Goal: Information Seeking & Learning: Find specific fact

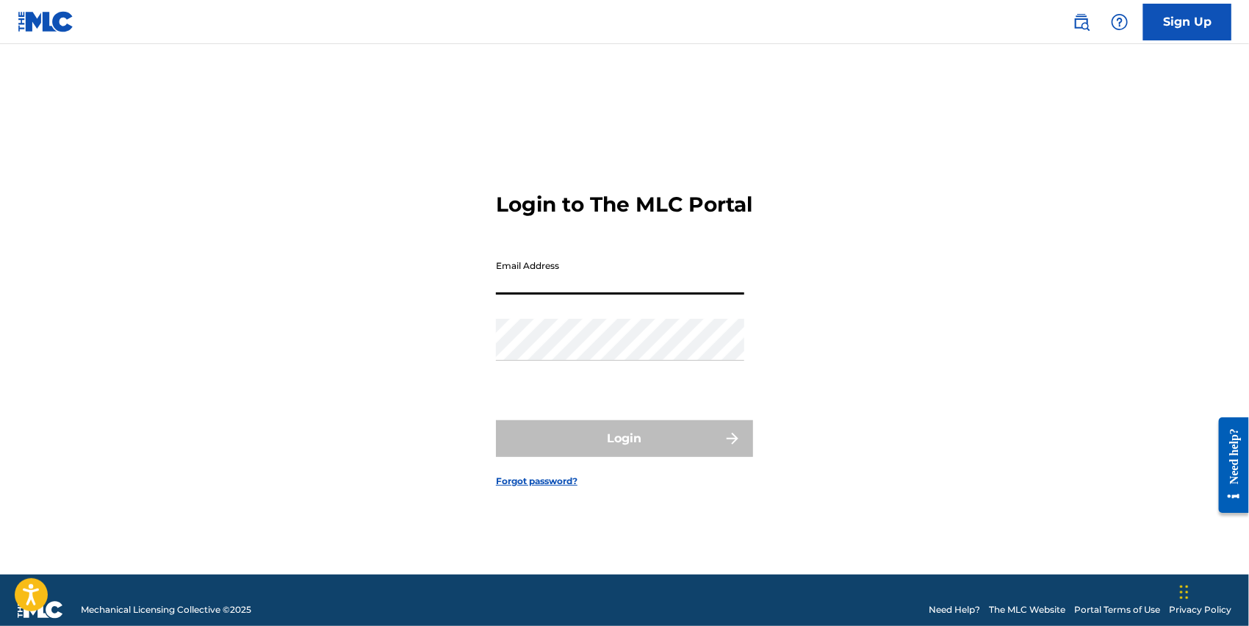
click at [672, 273] on input "Email Address" at bounding box center [620, 274] width 248 height 42
type input "[PERSON_NAME][EMAIL_ADDRESS][DOMAIN_NAME]"
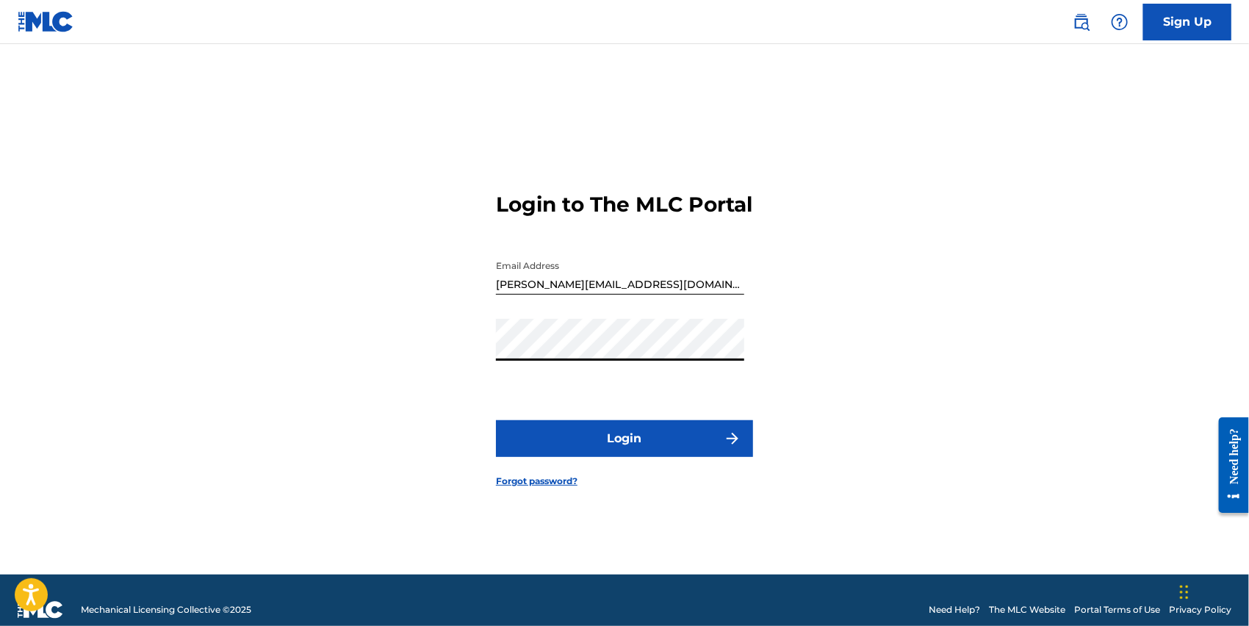
click at [496, 420] on button "Login" at bounding box center [624, 438] width 257 height 37
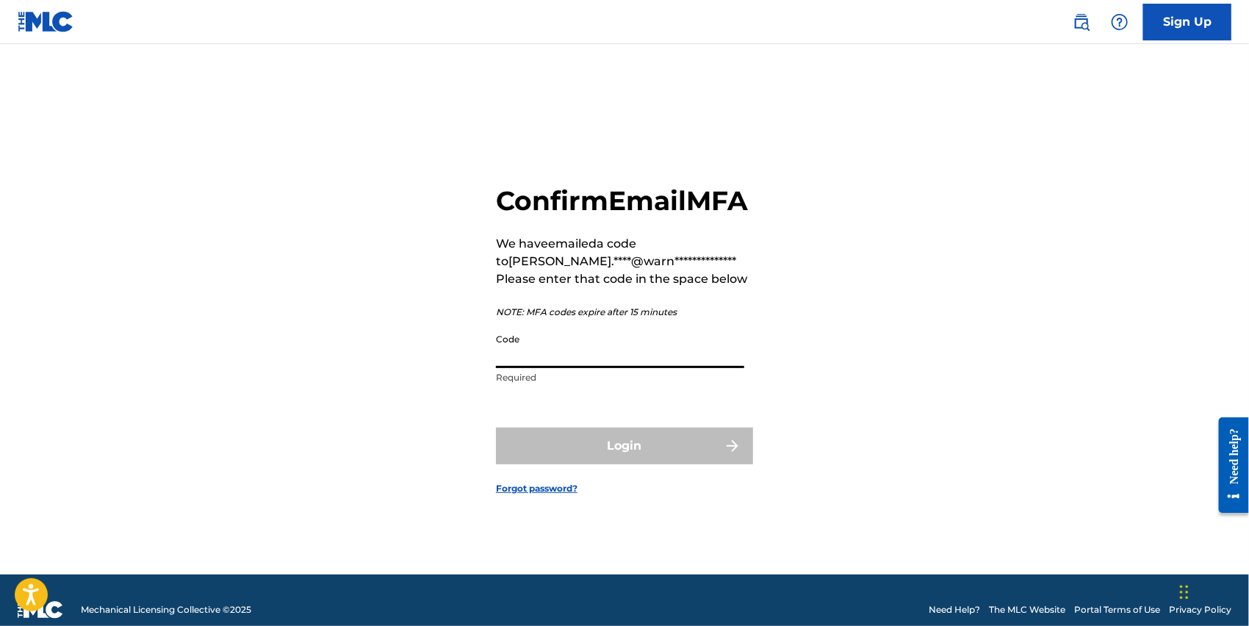
click at [561, 344] on input "Code" at bounding box center [620, 347] width 248 height 42
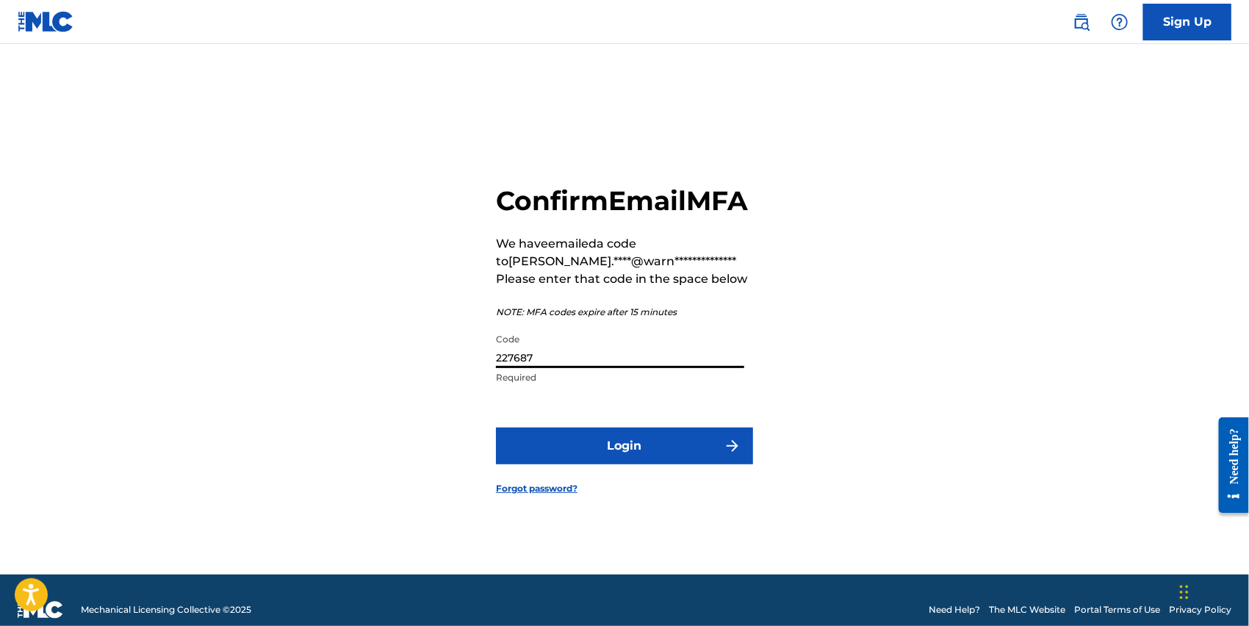
type input "227687"
click at [633, 486] on form "**********" at bounding box center [624, 328] width 257 height 494
click at [636, 482] on form "**********" at bounding box center [624, 328] width 257 height 494
click at [641, 464] on button "Login" at bounding box center [624, 446] width 257 height 37
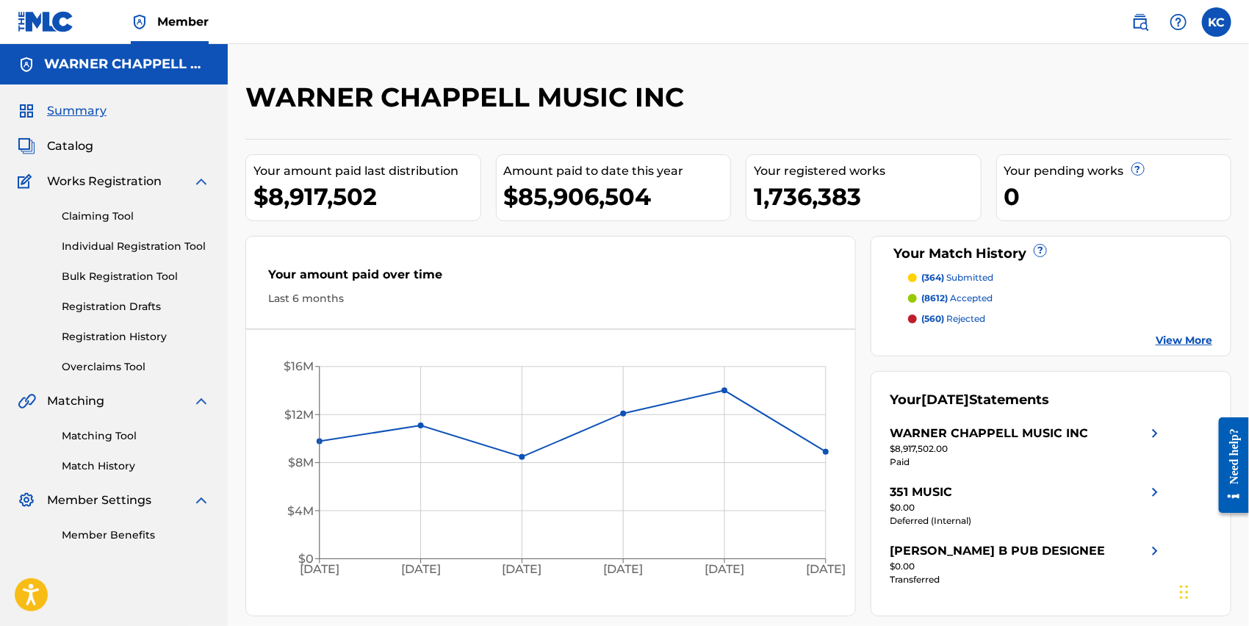
click at [76, 144] on span "Catalog" at bounding box center [70, 146] width 46 height 18
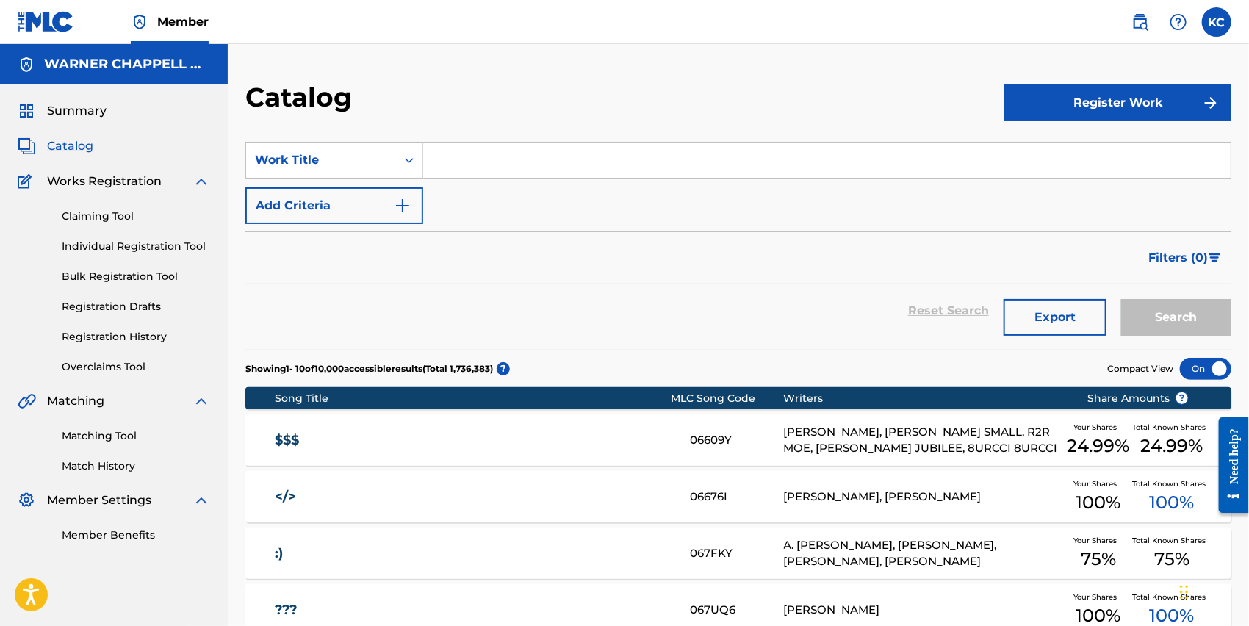
click at [504, 160] on input "Search Form" at bounding box center [827, 160] width 808 height 35
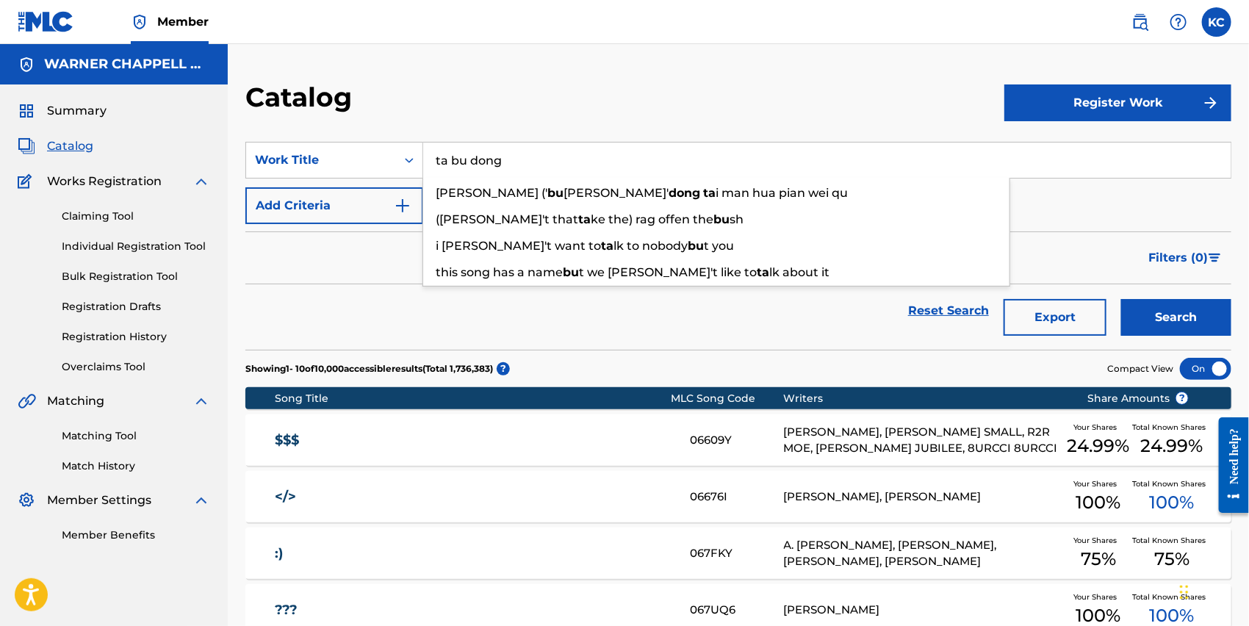
type input "ta bu dong"
click at [1121, 299] on button "Search" at bounding box center [1176, 317] width 110 height 37
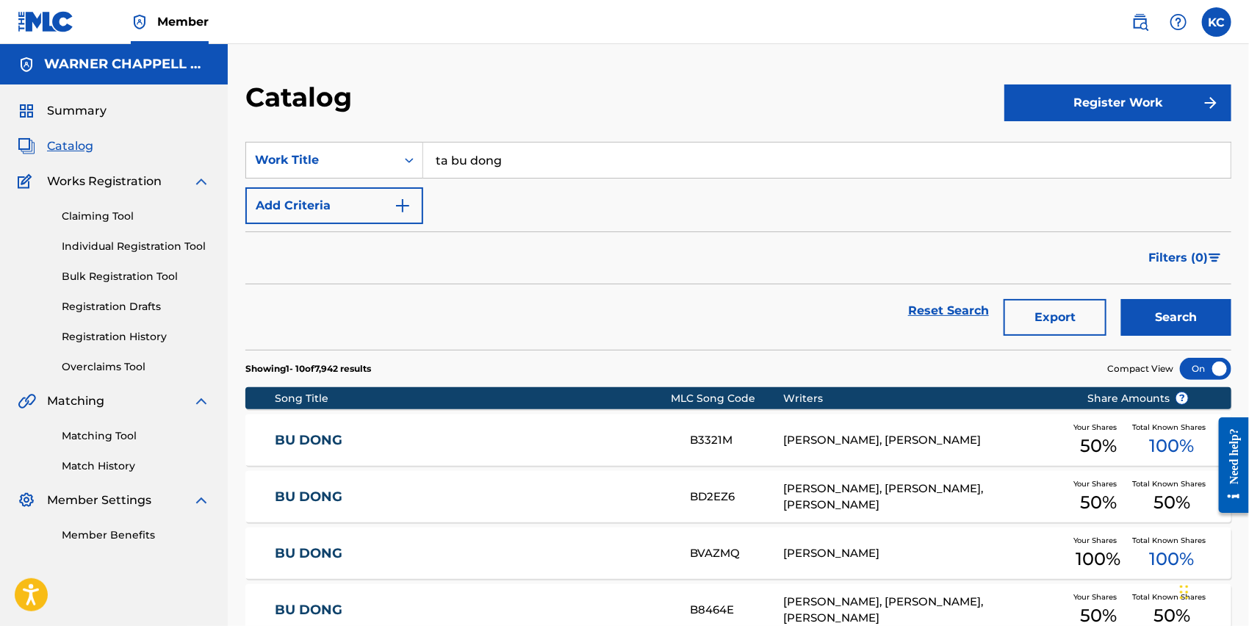
click at [631, 237] on div "Filters ( 0 )" at bounding box center [738, 257] width 986 height 53
click at [360, 206] on button "Add Criteria" at bounding box center [334, 205] width 178 height 37
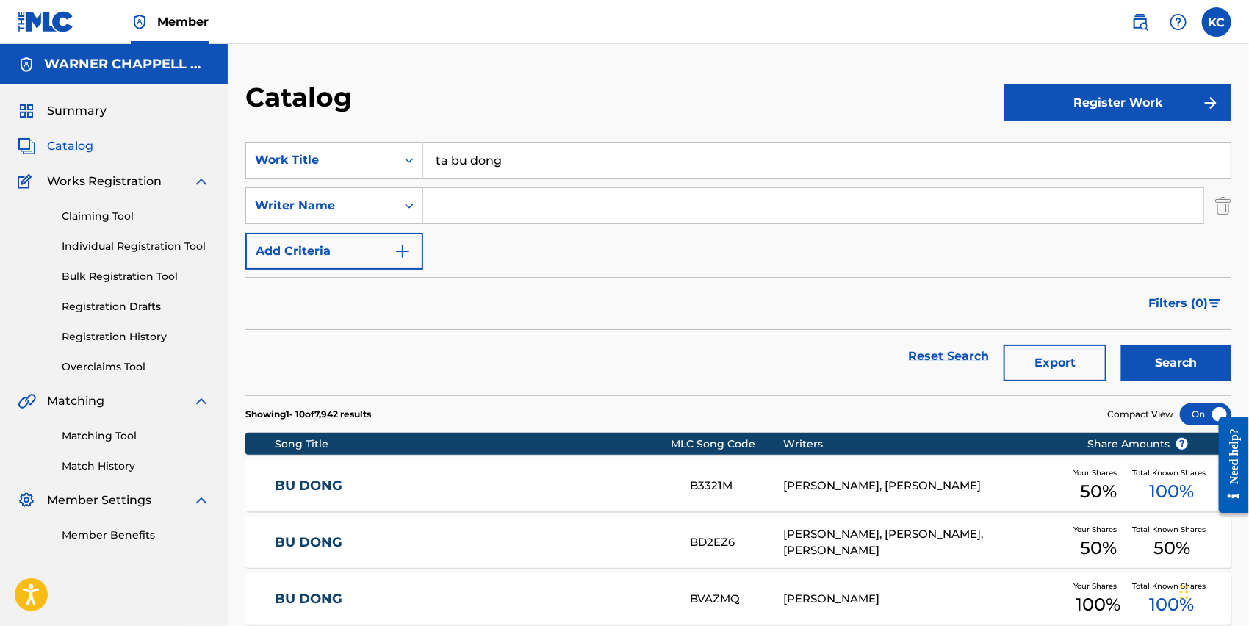
click at [468, 200] on input "Search Form" at bounding box center [813, 205] width 780 height 35
type input "dai"
click at [1121, 345] on button "Search" at bounding box center [1176, 363] width 110 height 37
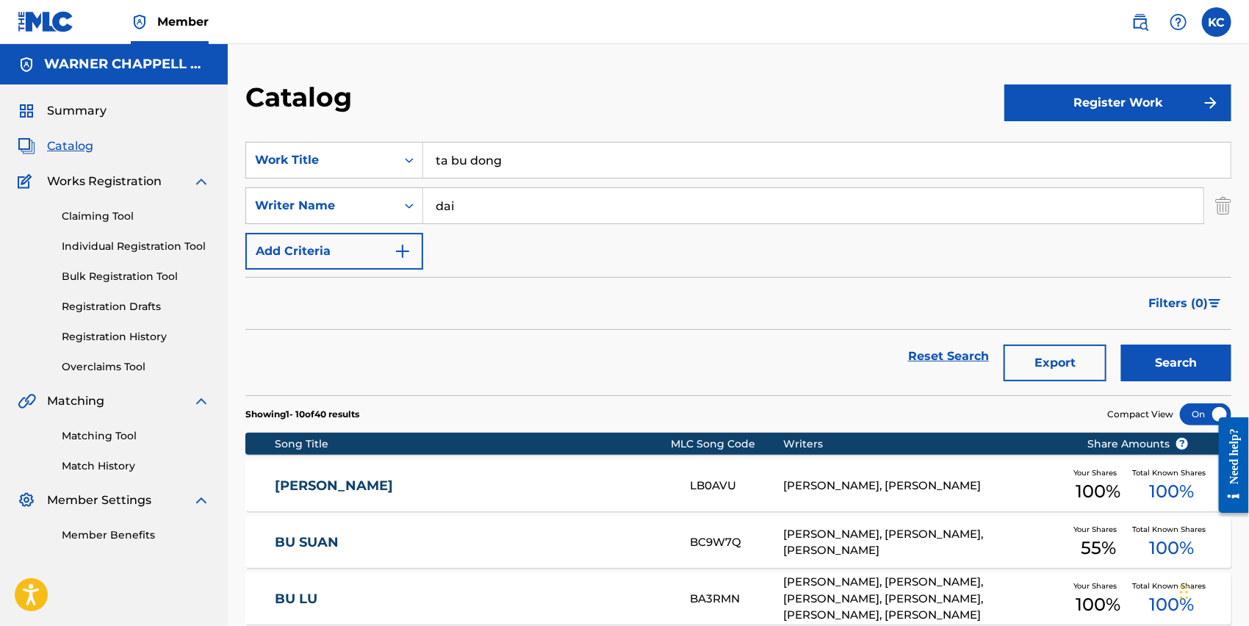
click at [772, 285] on div "Filters ( 0 )" at bounding box center [738, 303] width 986 height 53
click at [696, 287] on div "Filters ( 0 )" at bounding box center [738, 303] width 986 height 53
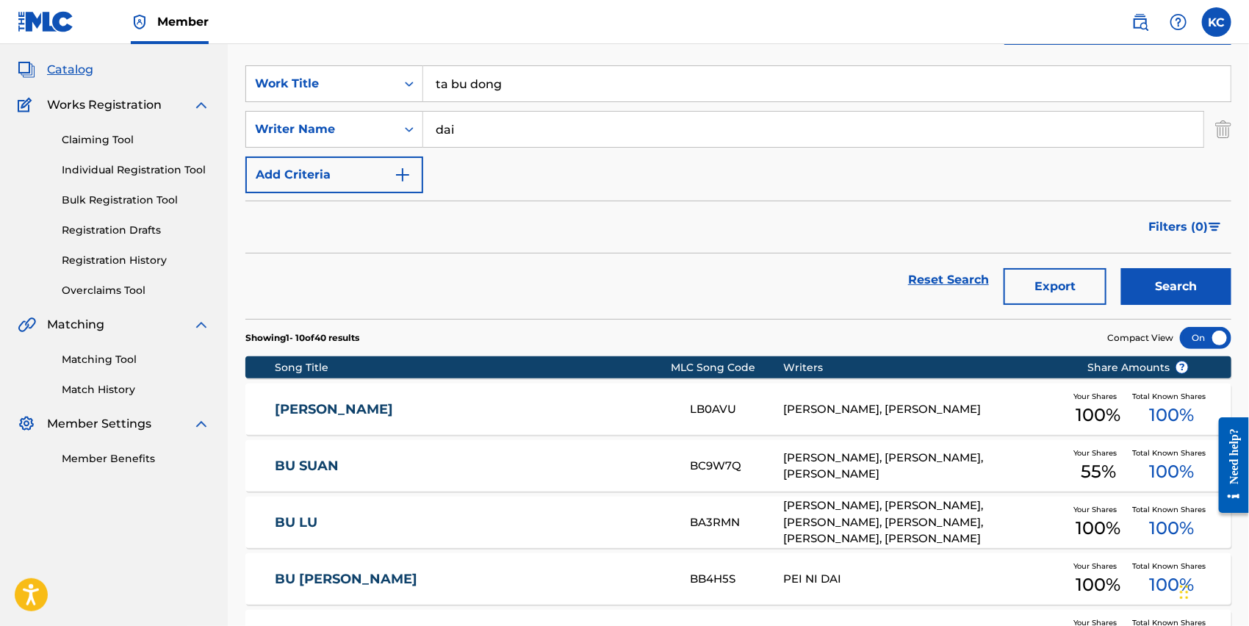
scroll to position [62, 0]
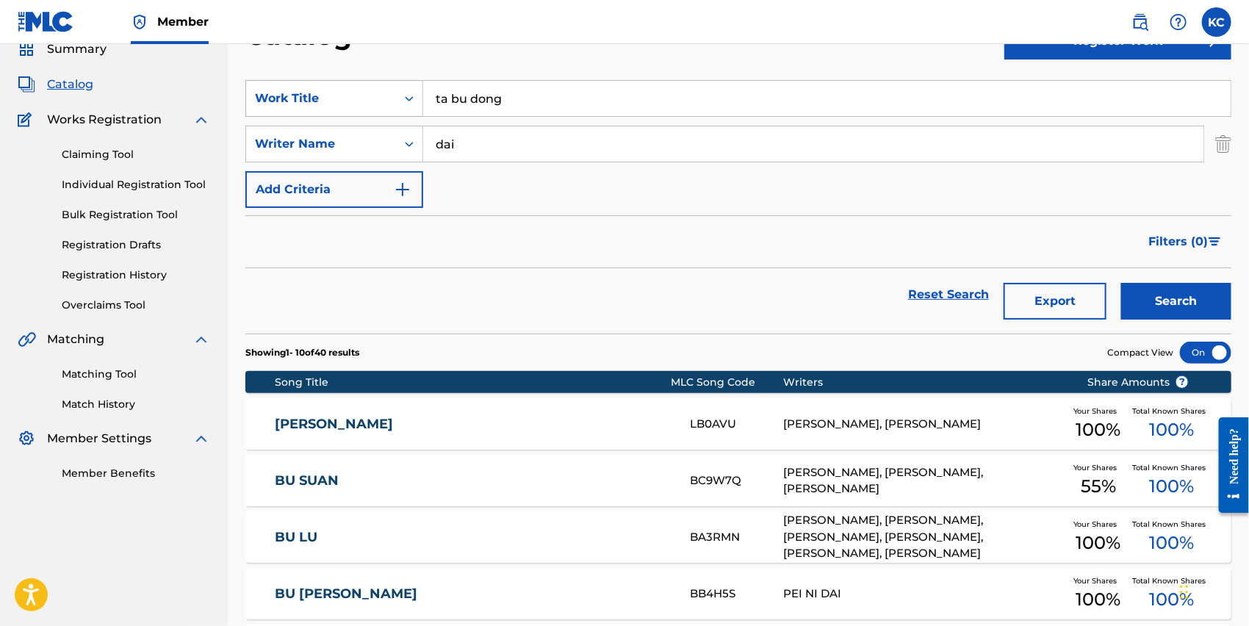
drag, startPoint x: 616, startPoint y: 104, endPoint x: 342, endPoint y: 95, distance: 274.2
click at [342, 95] on div "SearchWithCriteria93569e55-6e57-4244-8820-9b02f48d1af1 Work Title ta bu dong" at bounding box center [738, 98] width 986 height 37
paste input "[PERSON_NAME]"
type input "[PERSON_NAME]"
drag, startPoint x: 463, startPoint y: 144, endPoint x: 345, endPoint y: 145, distance: 117.6
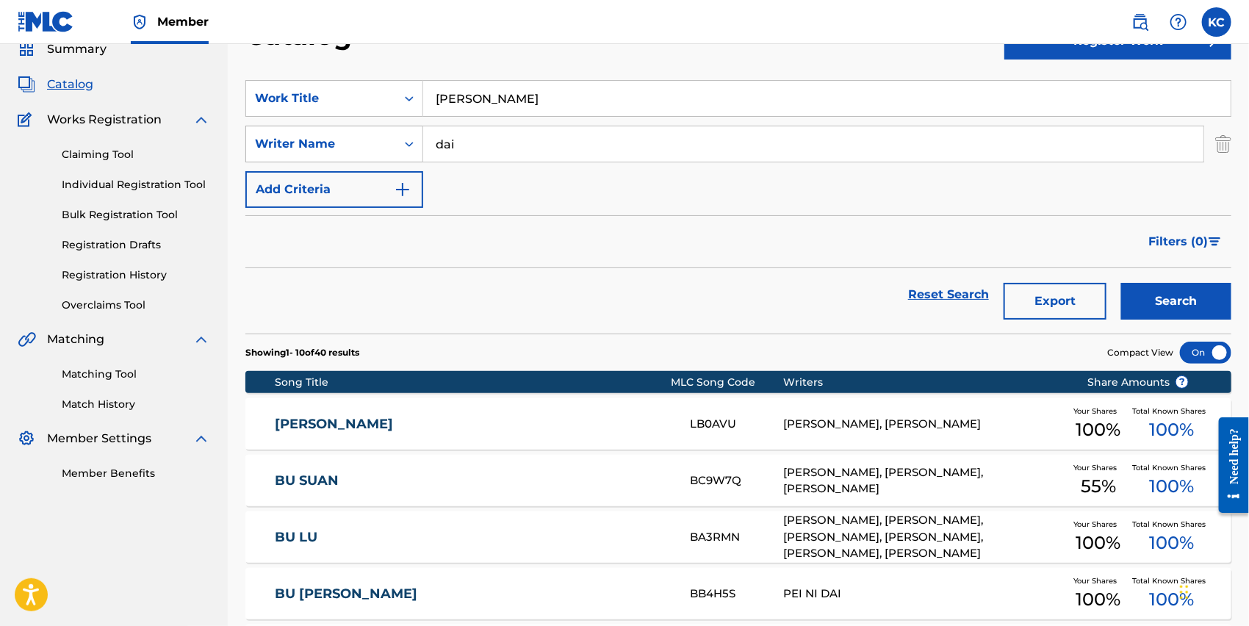
click at [345, 145] on div "SearchWithCriteriac11af4b3-0b2e-4d17-899e-9904a6f13fbd Writer Name [PERSON_NAME]" at bounding box center [738, 144] width 986 height 37
click at [1214, 317] on button "Search" at bounding box center [1176, 301] width 110 height 37
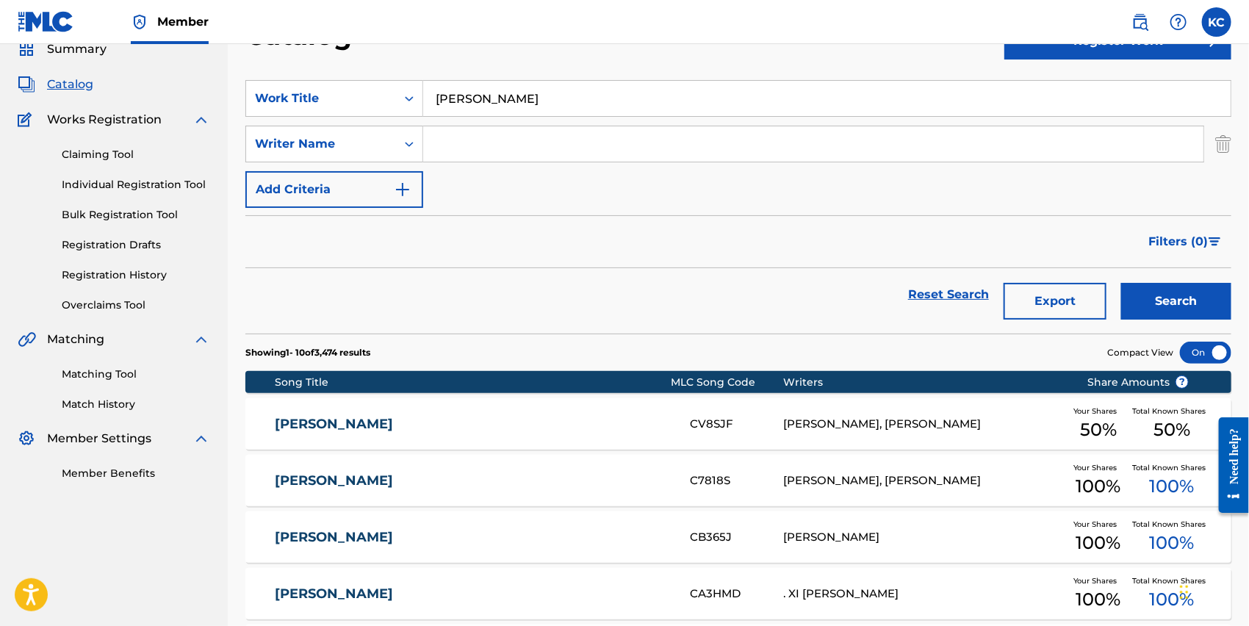
click at [507, 134] on input "Search Form" at bounding box center [813, 143] width 780 height 35
click at [1121, 283] on button "Search" at bounding box center [1176, 301] width 110 height 37
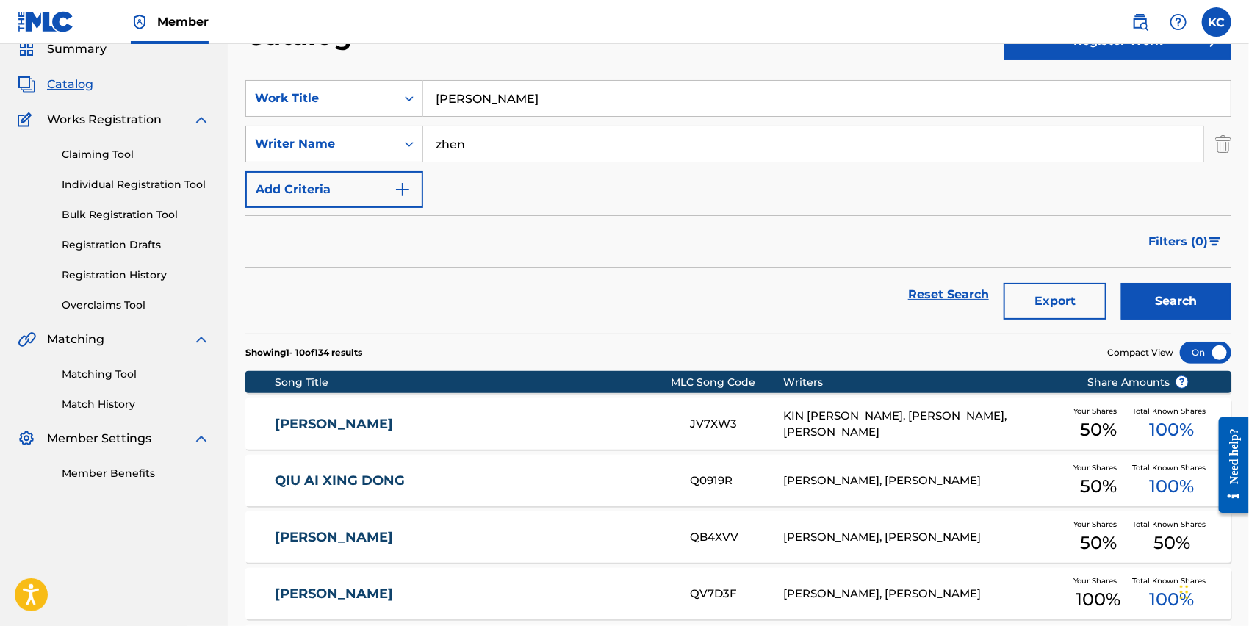
drag, startPoint x: 552, startPoint y: 137, endPoint x: 288, endPoint y: 137, distance: 263.8
click at [288, 137] on div "SearchWithCriteriac11af4b3-0b2e-4d17-899e-9904a6f13fbd Writer Name zhen" at bounding box center [738, 144] width 986 height 37
type input "ye"
click at [1129, 294] on button "Search" at bounding box center [1176, 301] width 110 height 37
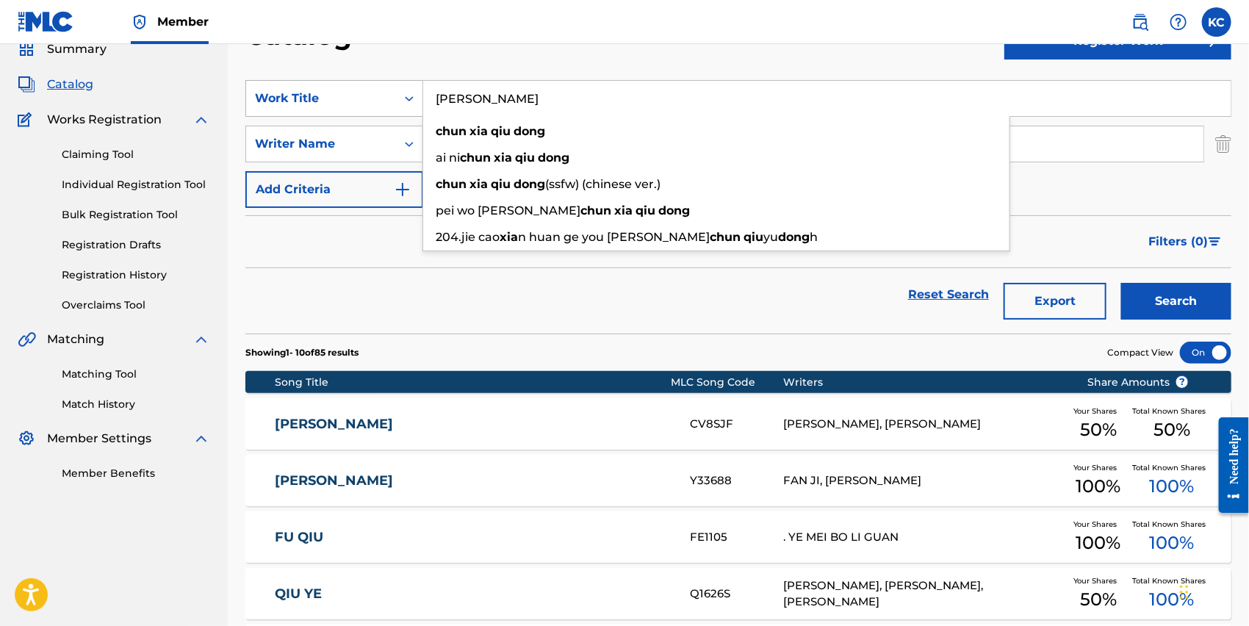
drag, startPoint x: 647, startPoint y: 107, endPoint x: 293, endPoint y: 107, distance: 354.2
click at [293, 107] on div "SearchWithCriteria93569e55-6e57-4244-8820-9b02f48d1af1 Work Title CHUN XIA QIU …" at bounding box center [738, 98] width 986 height 37
paste input "[PERSON_NAME]"
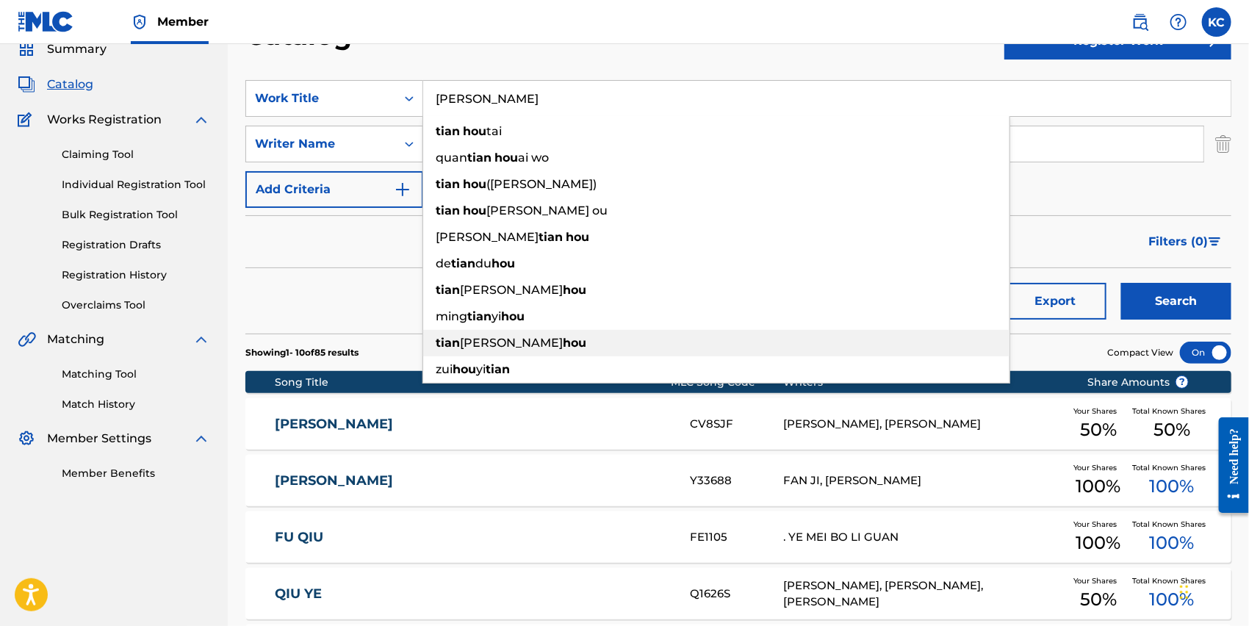
click at [602, 338] on div "[PERSON_NAME]" at bounding box center [716, 343] width 586 height 26
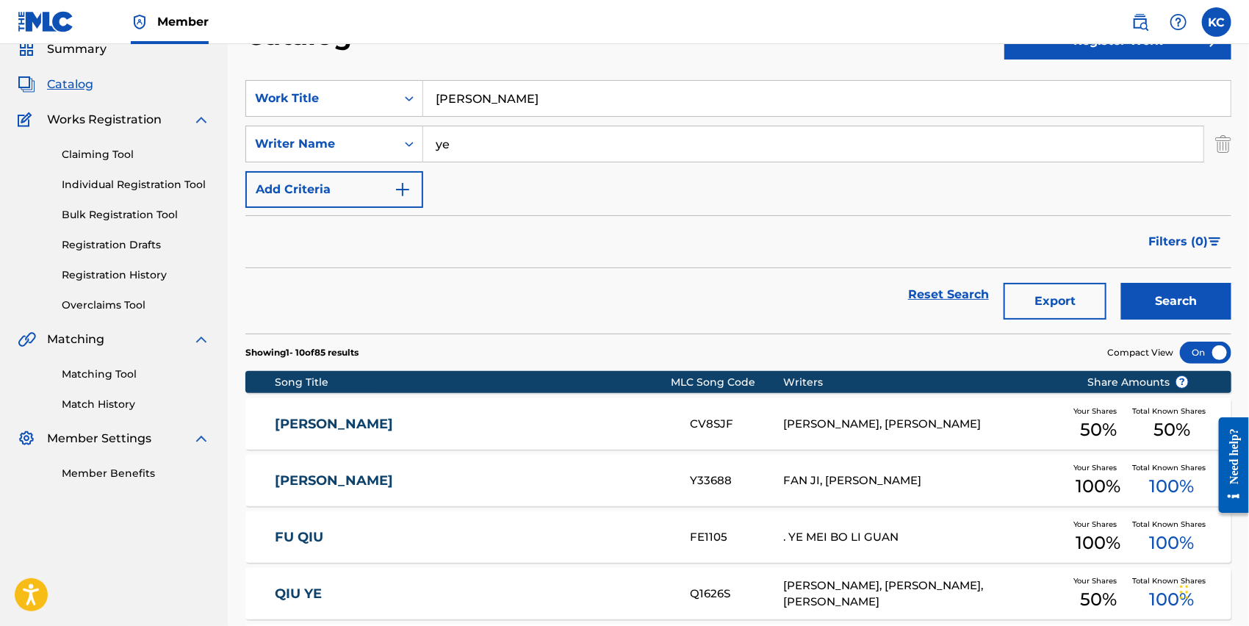
drag, startPoint x: 568, startPoint y: 93, endPoint x: 314, endPoint y: 71, distance: 254.5
click at [314, 71] on section "SearchWithCriteria93569e55-6e57-4244-8820-9b02f48d1af1 Work Title tian tang zhi…" at bounding box center [738, 197] width 986 height 271
paste input "[PERSON_NAME]"
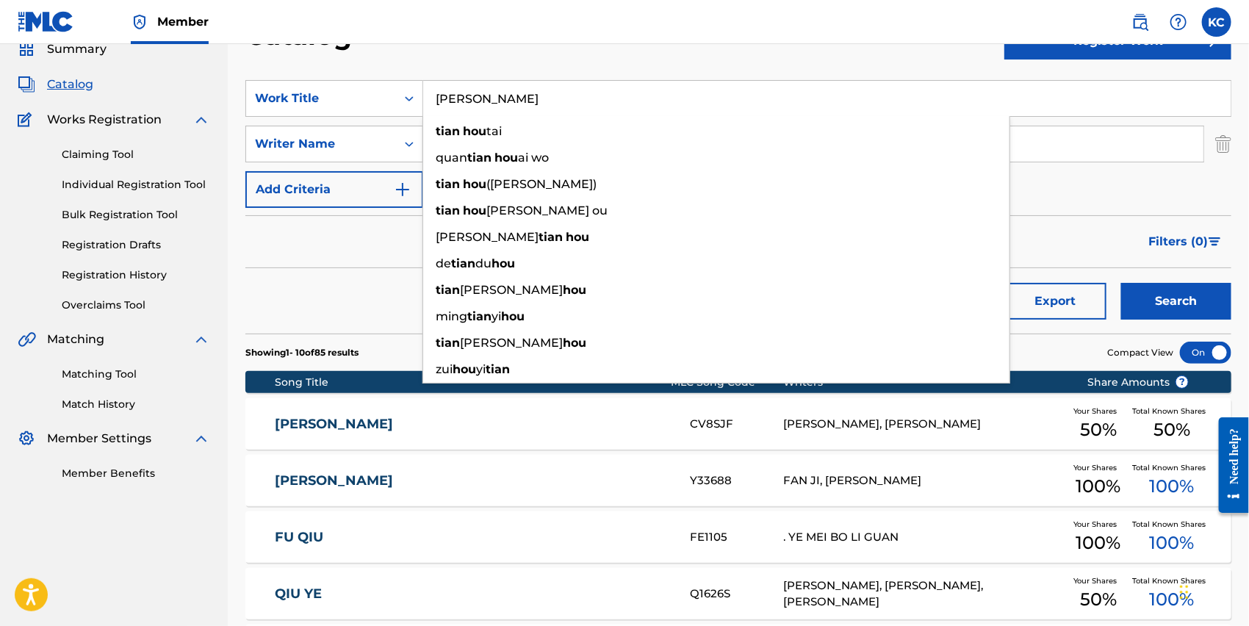
type input "[PERSON_NAME]"
click at [1080, 159] on input "ye" at bounding box center [813, 143] width 780 height 35
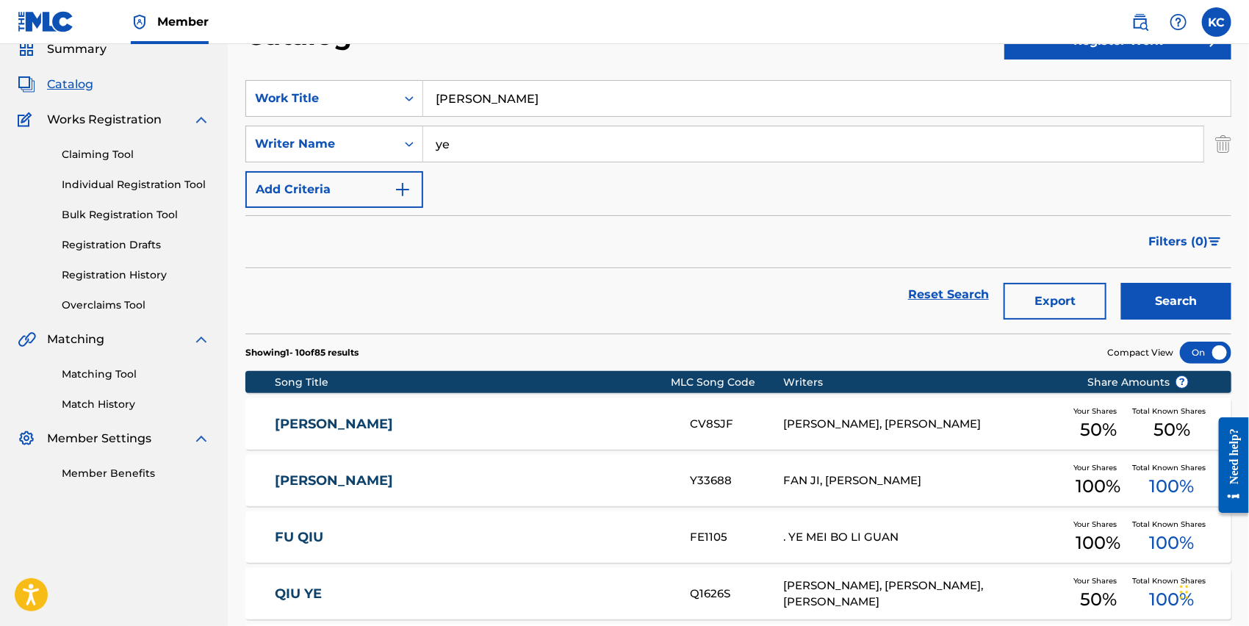
drag, startPoint x: 1082, startPoint y: 145, endPoint x: 257, endPoint y: 119, distance: 825.6
click at [257, 119] on div "SearchWithCriteria93569e55-6e57-4244-8820-9b02f48d1af1 Work Title [PERSON_NAME]…" at bounding box center [738, 144] width 986 height 128
click at [548, 145] on input "Search Form" at bounding box center [813, 143] width 780 height 35
type input "peng"
click at [1121, 283] on button "Search" at bounding box center [1176, 301] width 110 height 37
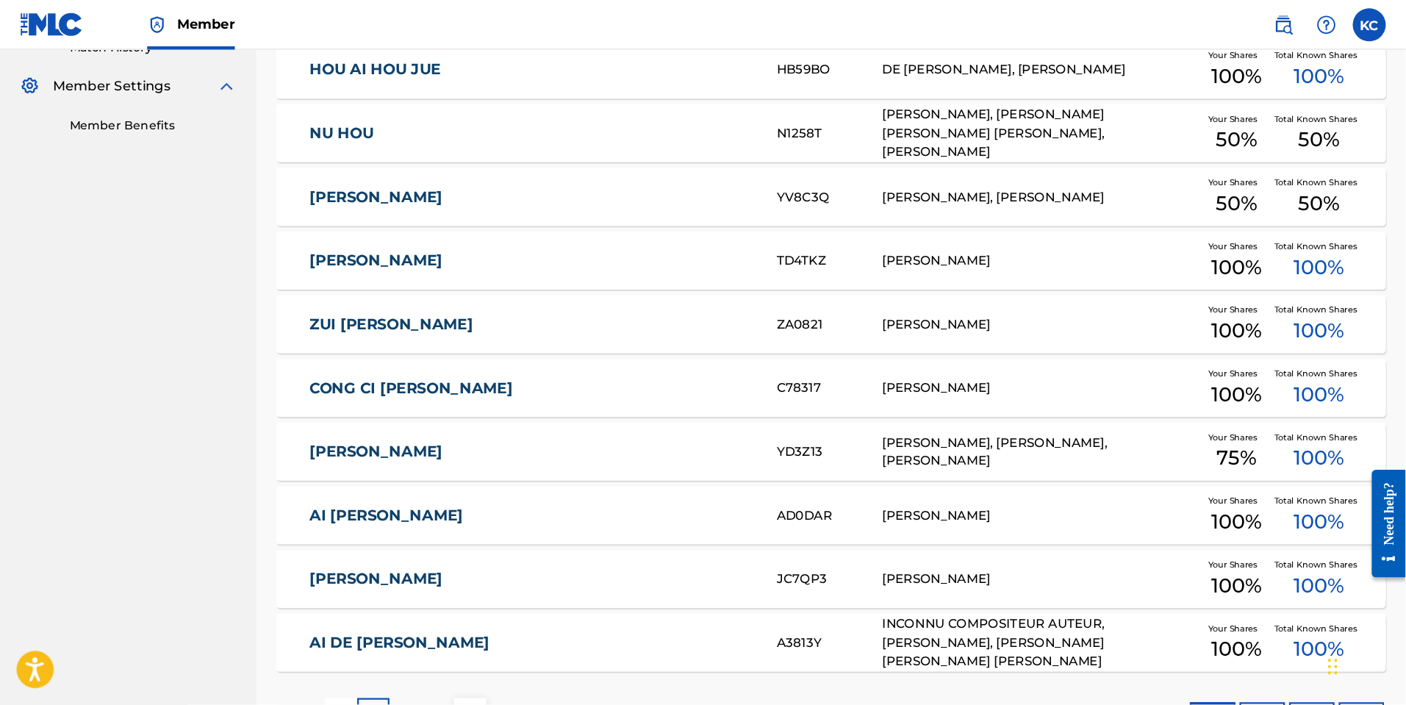
scroll to position [0, 0]
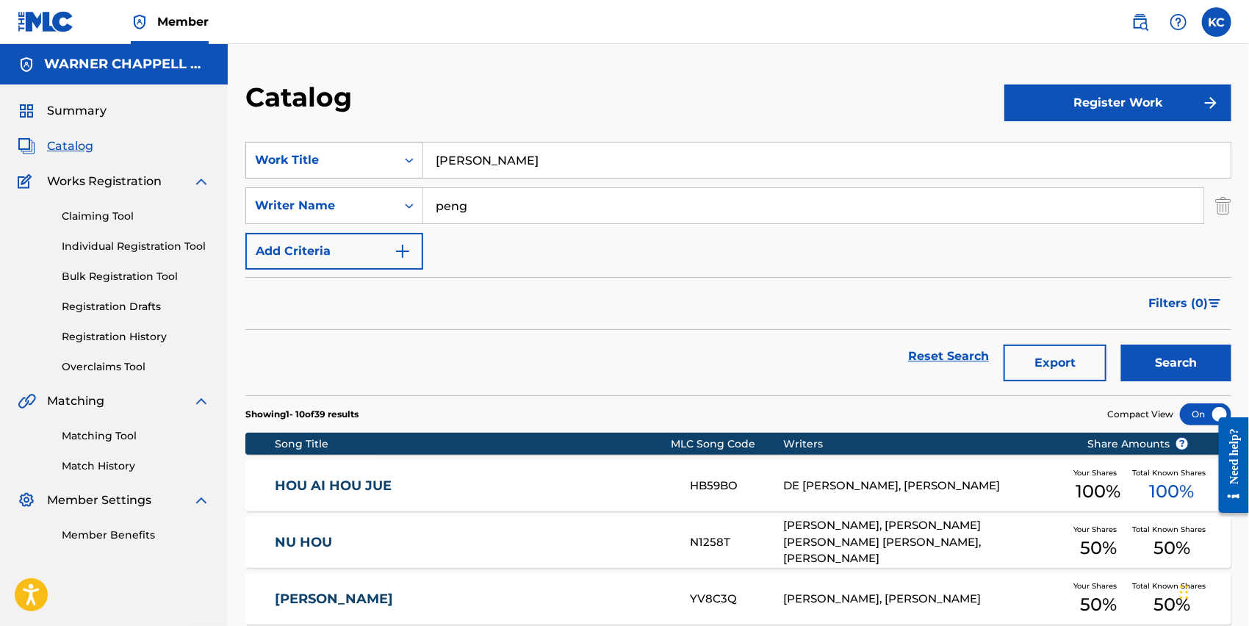
drag, startPoint x: 506, startPoint y: 170, endPoint x: 412, endPoint y: 168, distance: 94.1
click at [412, 168] on div "SearchWithCriteria93569e55-6e57-4244-8820-9b02f48d1af1 Work Title [PERSON_NAME]" at bounding box center [738, 160] width 986 height 37
type input "ta bu dong"
click at [504, 93] on div "Catalog" at bounding box center [624, 102] width 759 height 43
drag, startPoint x: 496, startPoint y: 209, endPoint x: 385, endPoint y: 196, distance: 111.7
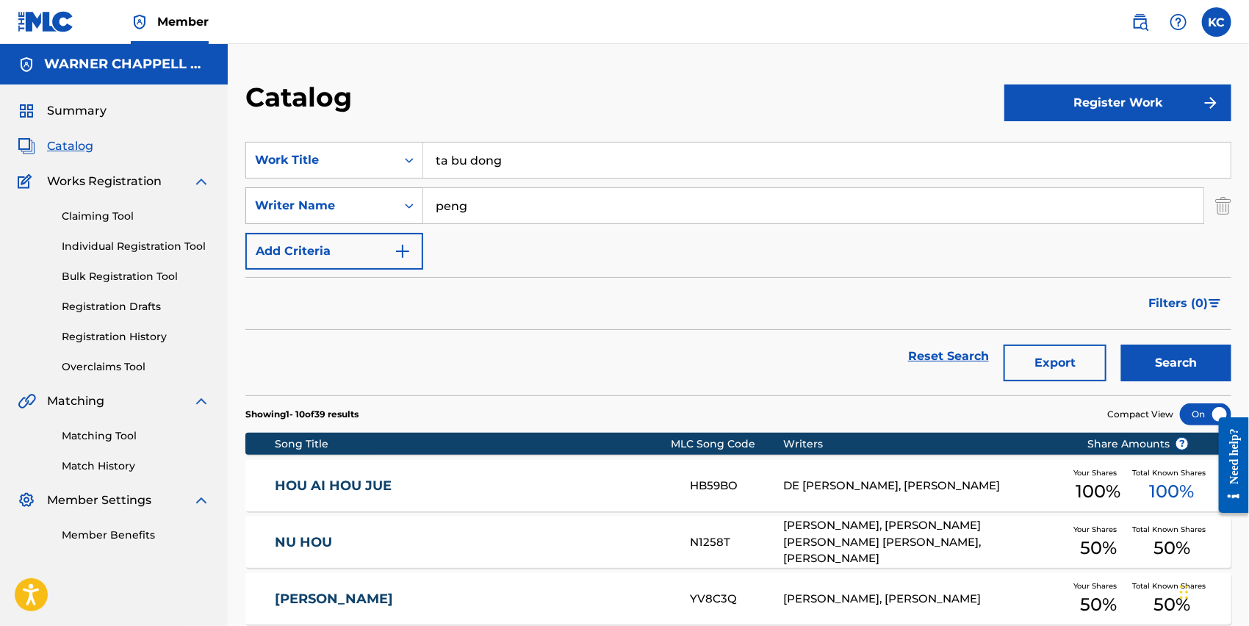
click at [392, 209] on div "SearchWithCriteriac11af4b3-0b2e-4d17-899e-9904a6f13fbd Writer Name [PERSON_NAME]" at bounding box center [738, 205] width 986 height 37
type input "dai"
click at [1168, 376] on button "Search" at bounding box center [1176, 363] width 110 height 37
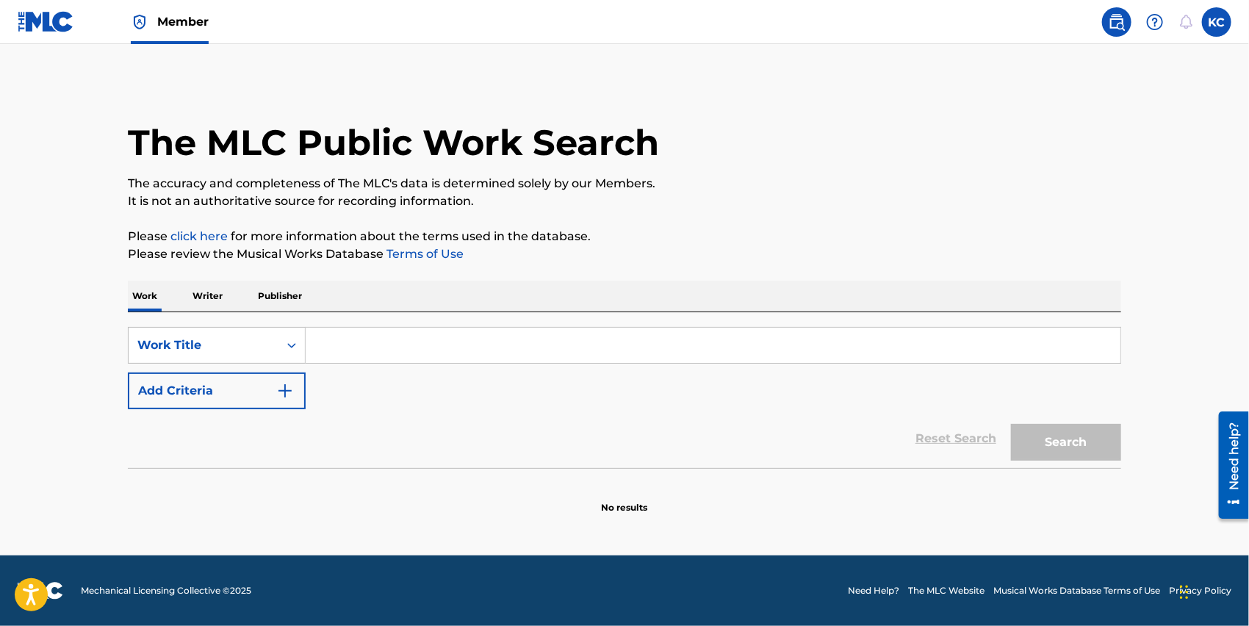
click at [381, 333] on input "Search Form" at bounding box center [713, 345] width 815 height 35
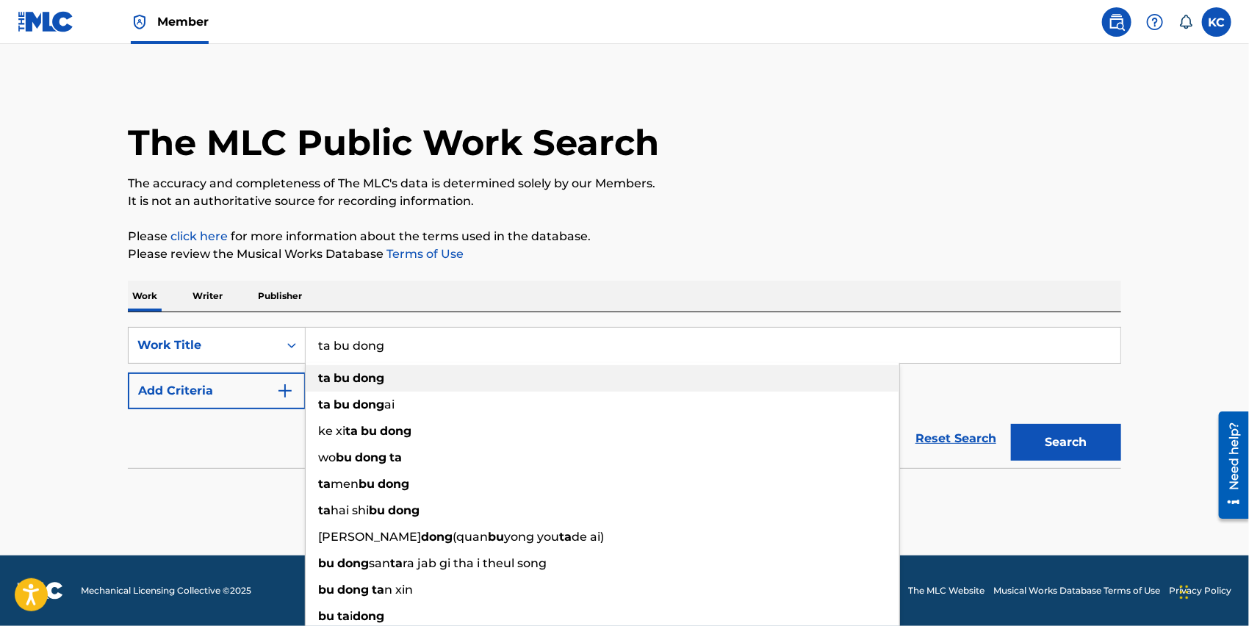
type input "ta bu dong"
click at [480, 375] on div "ta bu dong" at bounding box center [603, 378] width 594 height 26
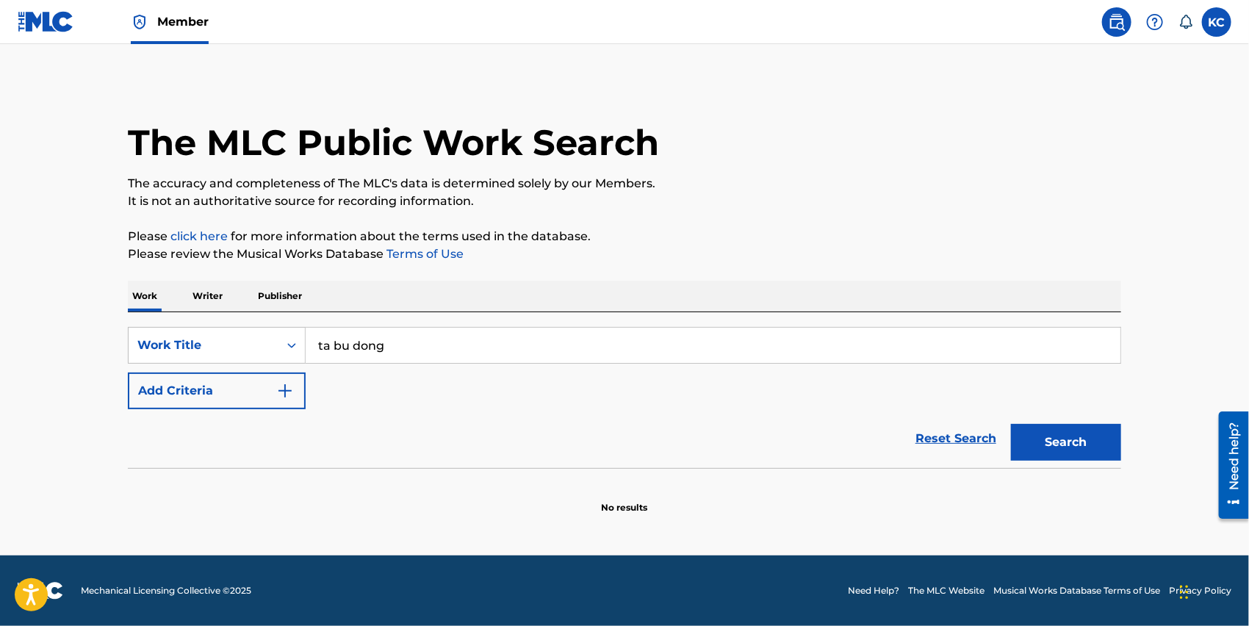
click at [1035, 430] on button "Search" at bounding box center [1066, 442] width 110 height 37
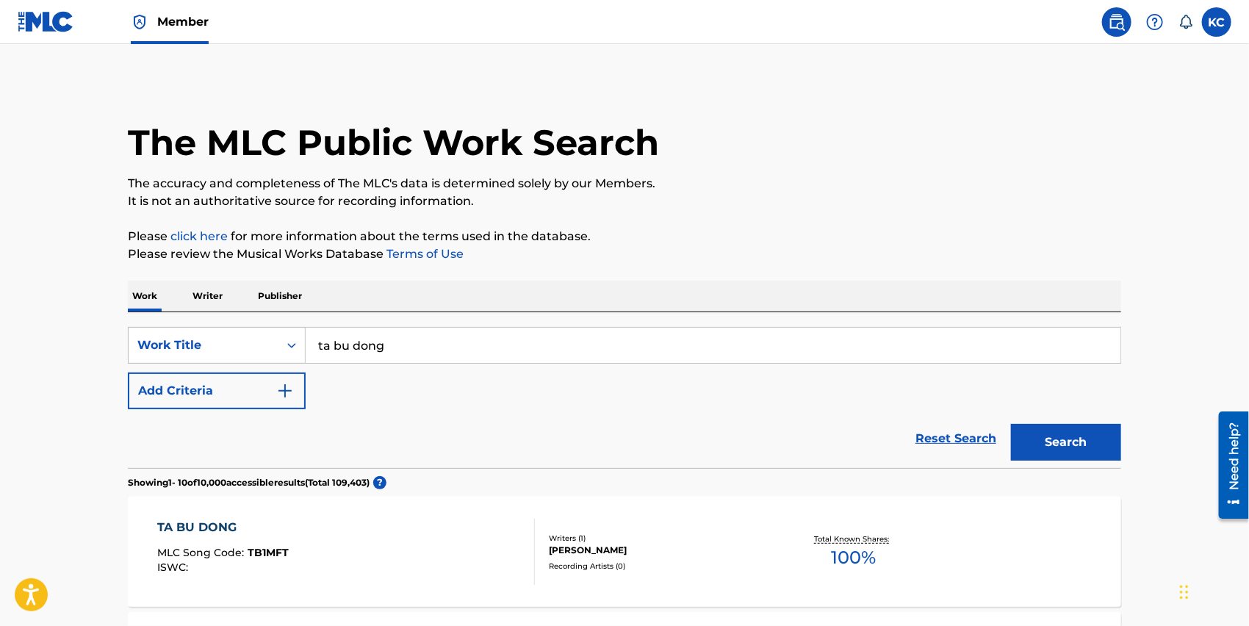
scroll to position [424, 0]
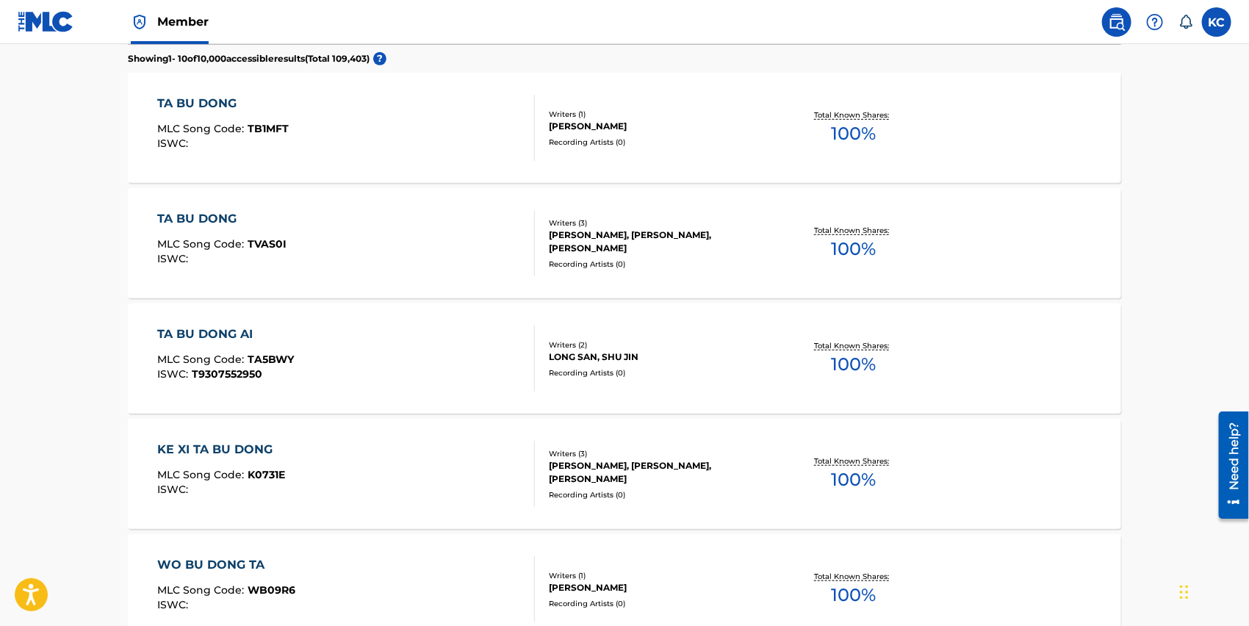
click at [360, 134] on div "TA BU DONG MLC Song Code : TB1MFT ISWC :" at bounding box center [347, 128] width 378 height 66
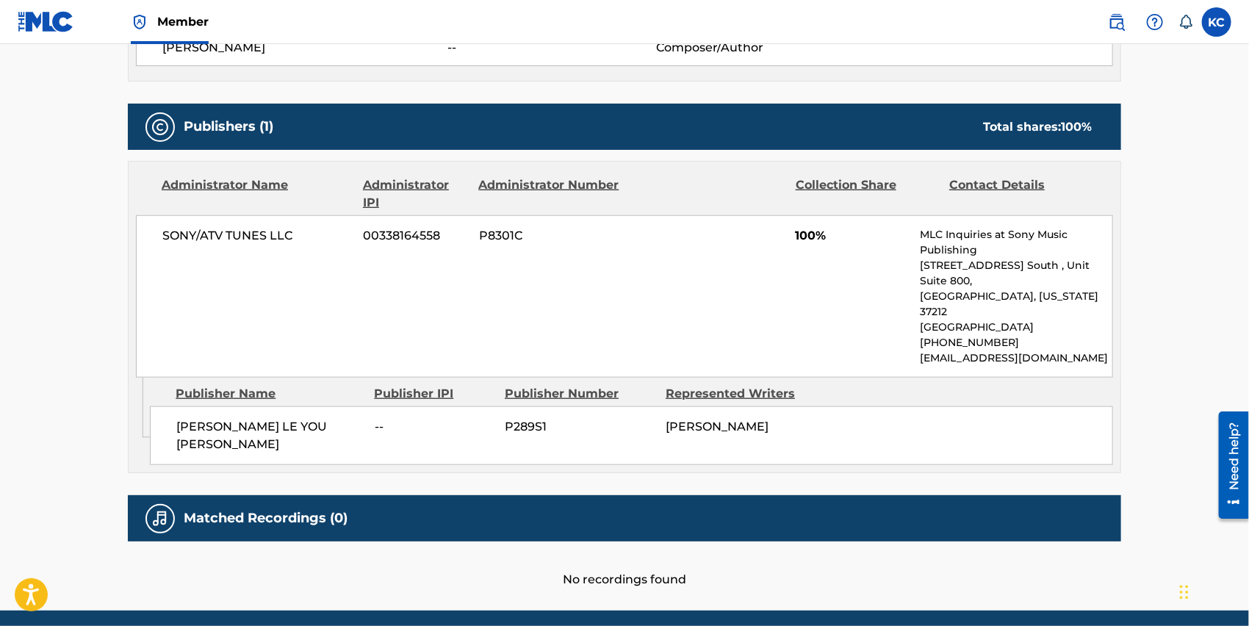
scroll to position [605, 0]
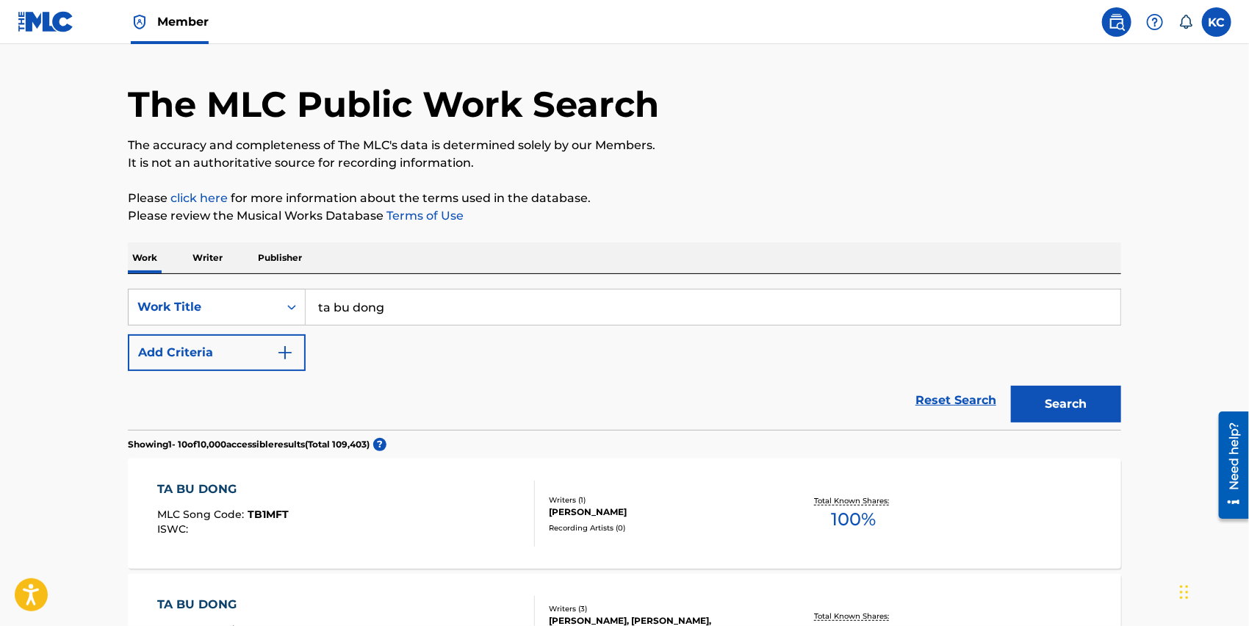
scroll to position [463, 0]
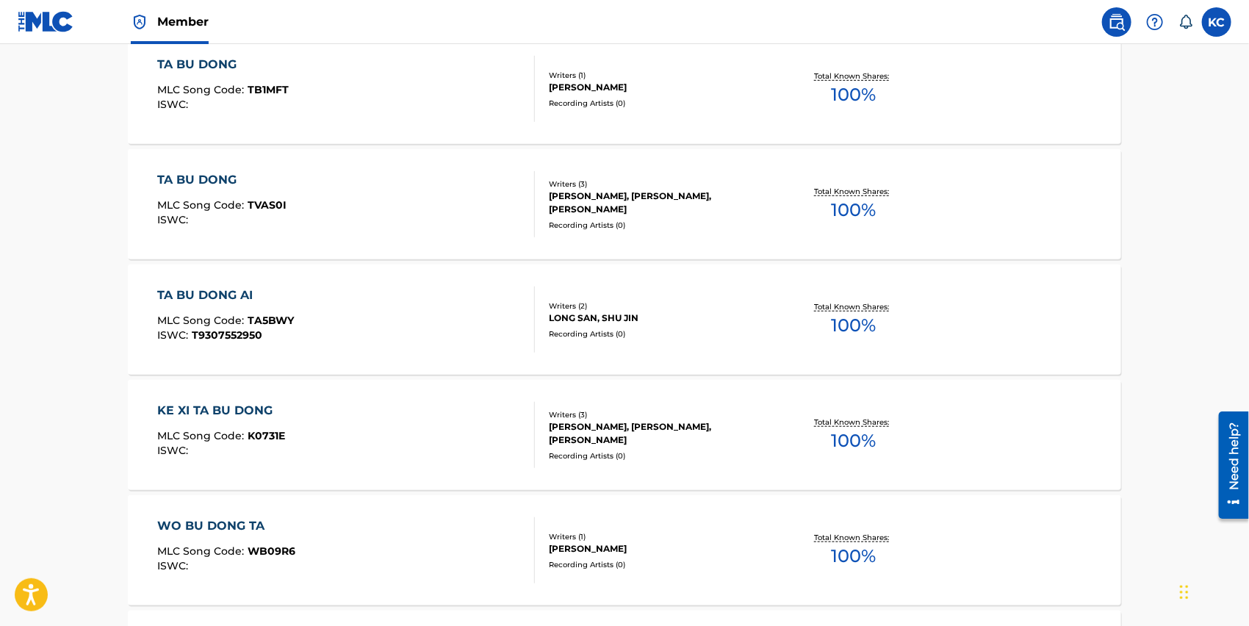
click at [167, 169] on div "TA BU DONG MLC Song Code : TVAS0I ISWC : Writers ( 3 ) [PERSON_NAME], [PERSON_N…" at bounding box center [624, 204] width 993 height 110
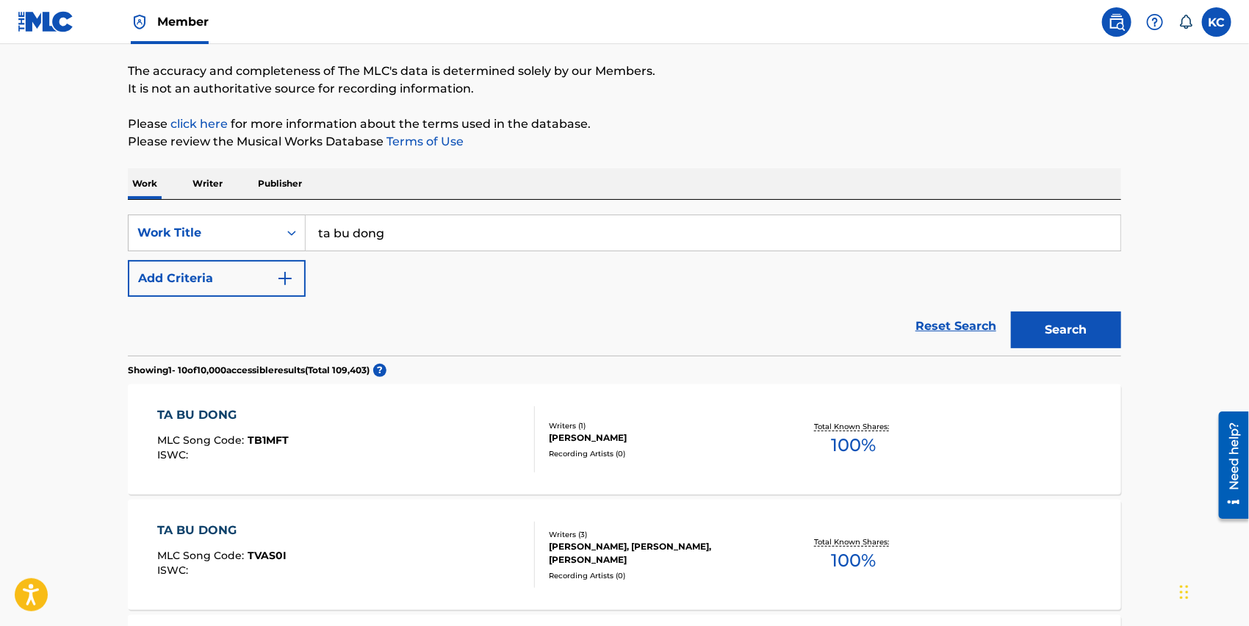
scroll to position [121, 0]
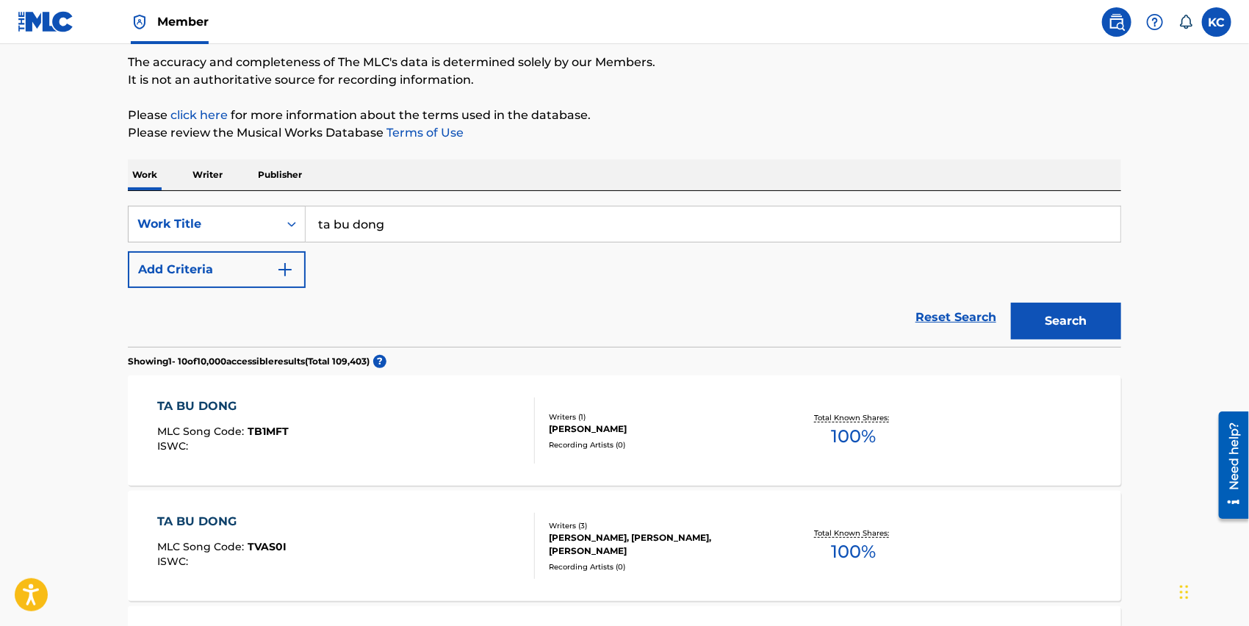
click at [206, 519] on div "TA BU DONG" at bounding box center [222, 522] width 129 height 18
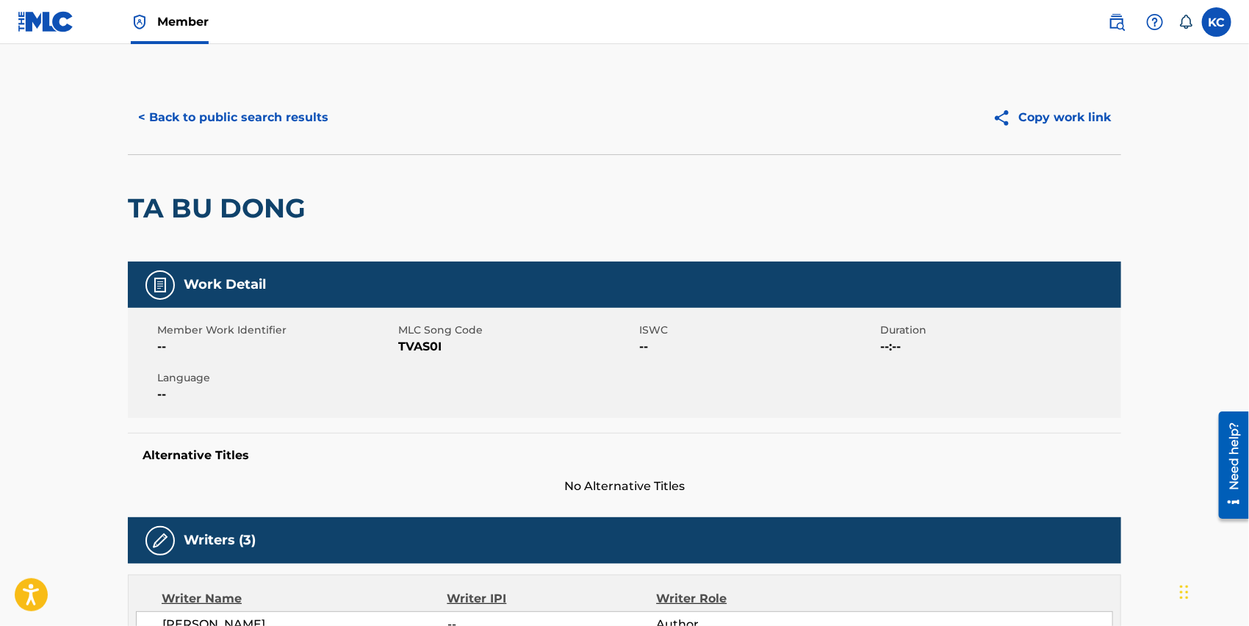
click at [270, 115] on button "< Back to public search results" at bounding box center [233, 117] width 211 height 37
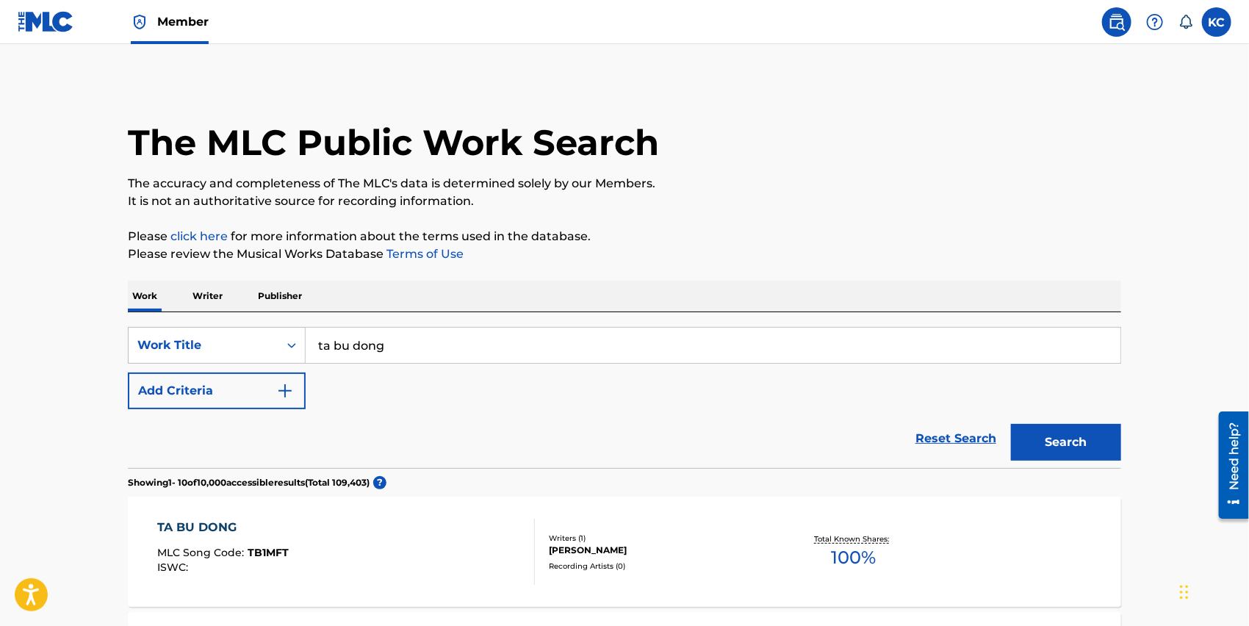
click at [446, 356] on input "ta bu dong" at bounding box center [713, 345] width 815 height 35
drag, startPoint x: 500, startPoint y: 346, endPoint x: 176, endPoint y: 360, distance: 323.6
click at [176, 360] on div "SearchWithCriteria3dcfaf0c-dfc1-43a8-8ad2-dac84981900a Work Title ta bu dong" at bounding box center [624, 345] width 993 height 37
type input "tian hou"
click at [1011, 424] on button "Search" at bounding box center [1066, 442] width 110 height 37
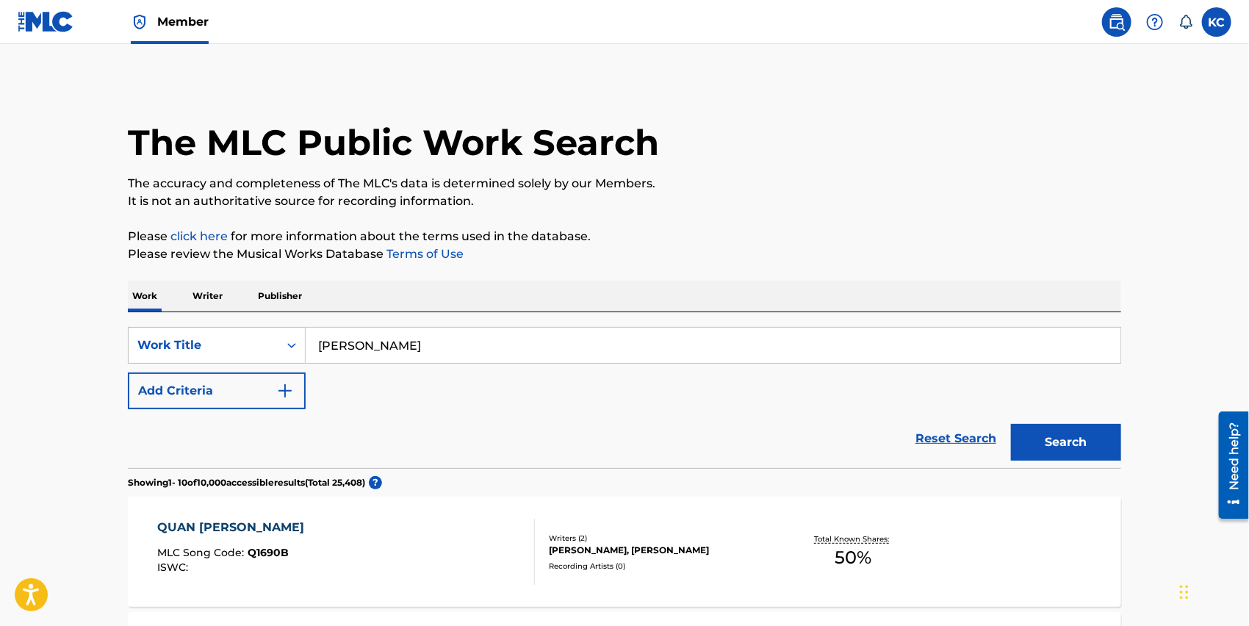
click at [249, 409] on div "Reset Search Search" at bounding box center [624, 438] width 993 height 59
click at [248, 397] on button "Add Criteria" at bounding box center [217, 391] width 178 height 37
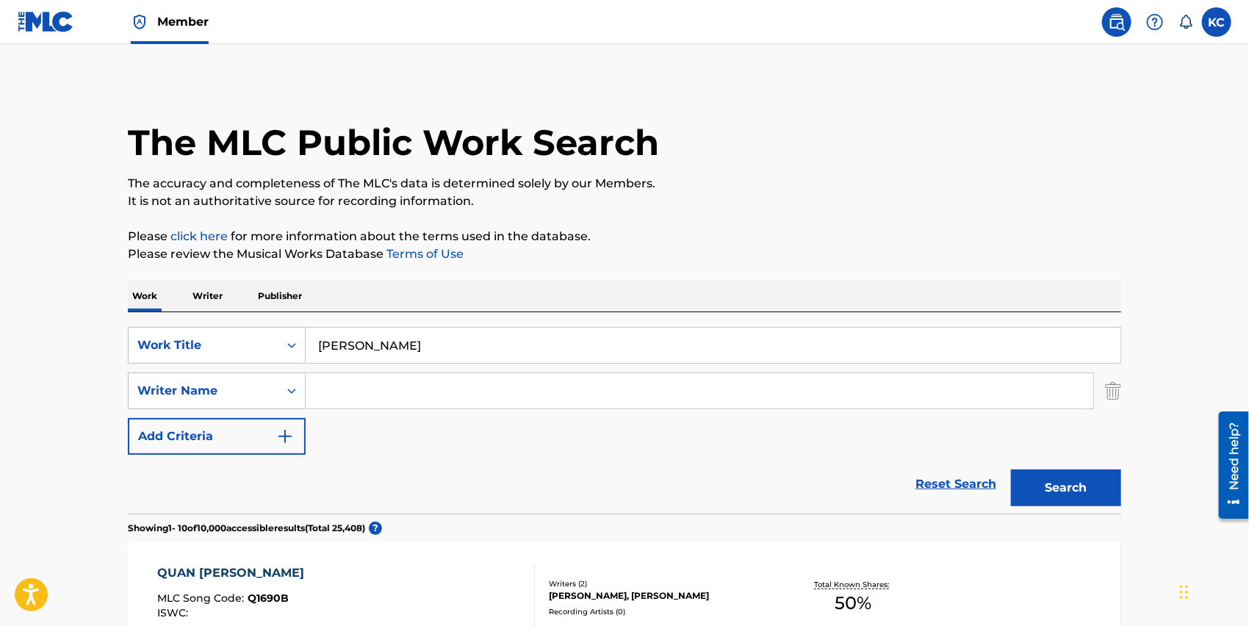
click at [370, 389] on input "Search Form" at bounding box center [700, 390] width 788 height 35
click at [1011, 470] on button "Search" at bounding box center [1066, 488] width 110 height 37
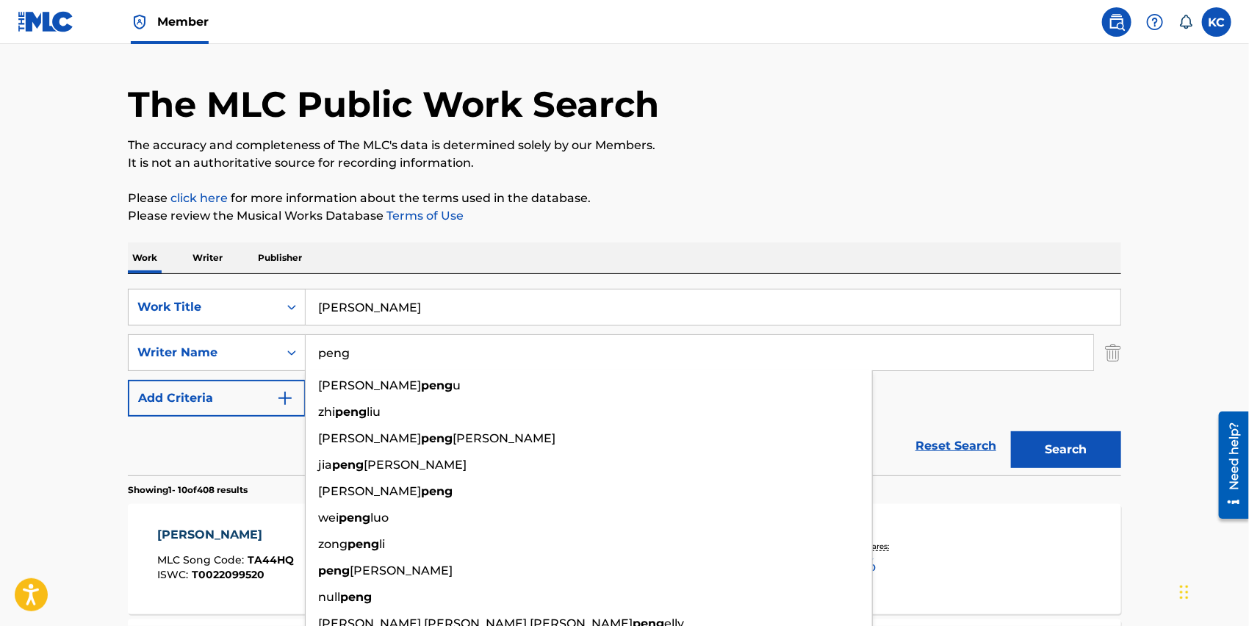
scroll to position [59, 0]
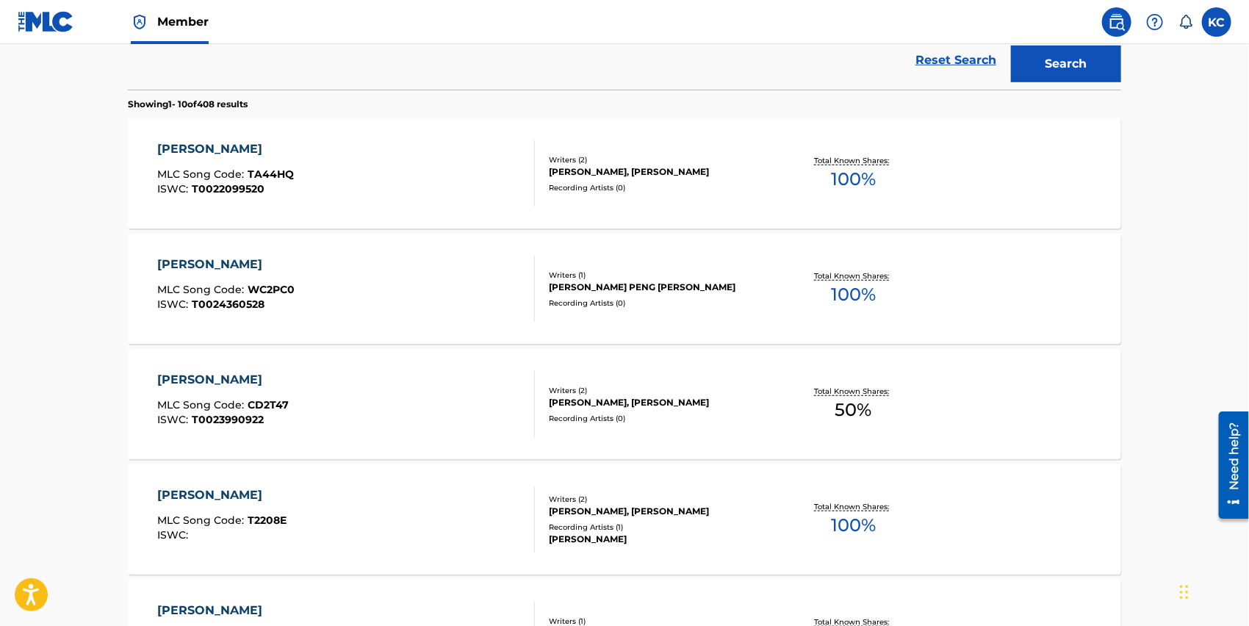
scroll to position [0, 0]
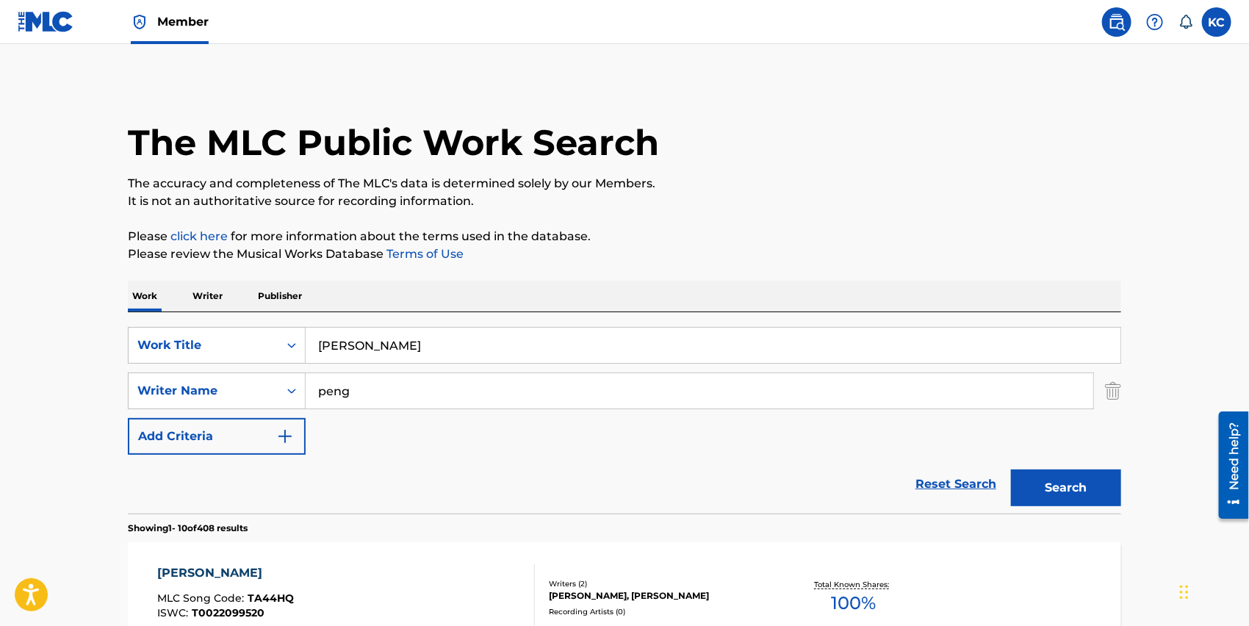
click at [359, 391] on input "peng" at bounding box center [700, 390] width 788 height 35
type input "p"
type input "xue bin"
click at [1011, 470] on button "Search" at bounding box center [1066, 488] width 110 height 37
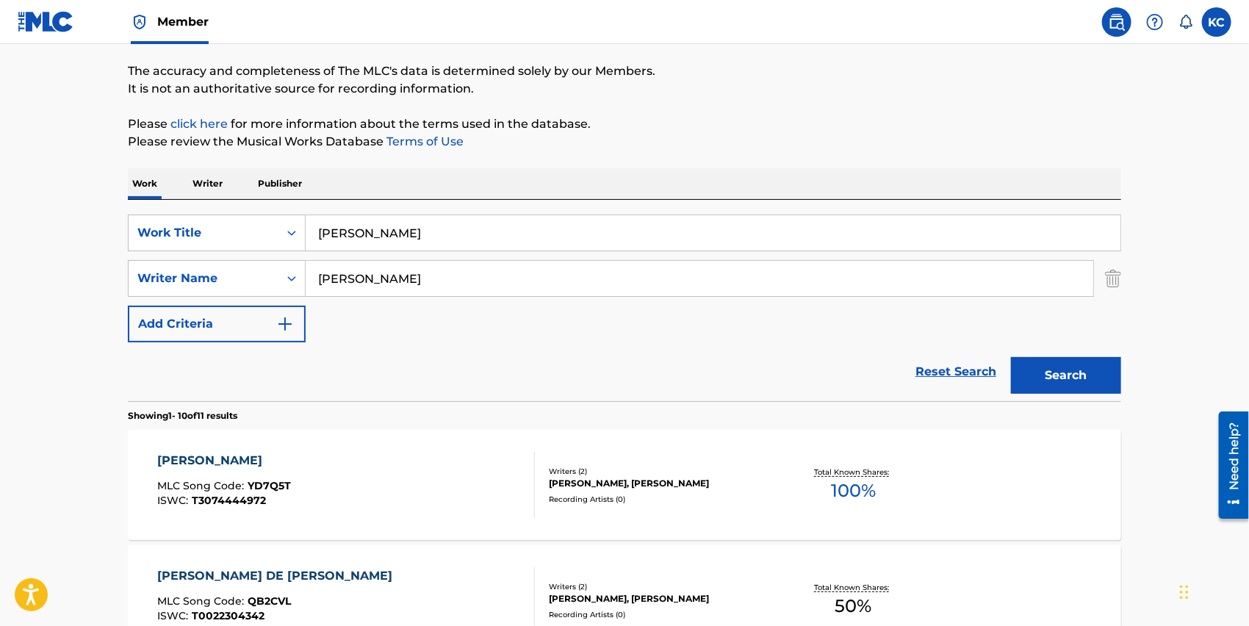
scroll to position [118, 0]
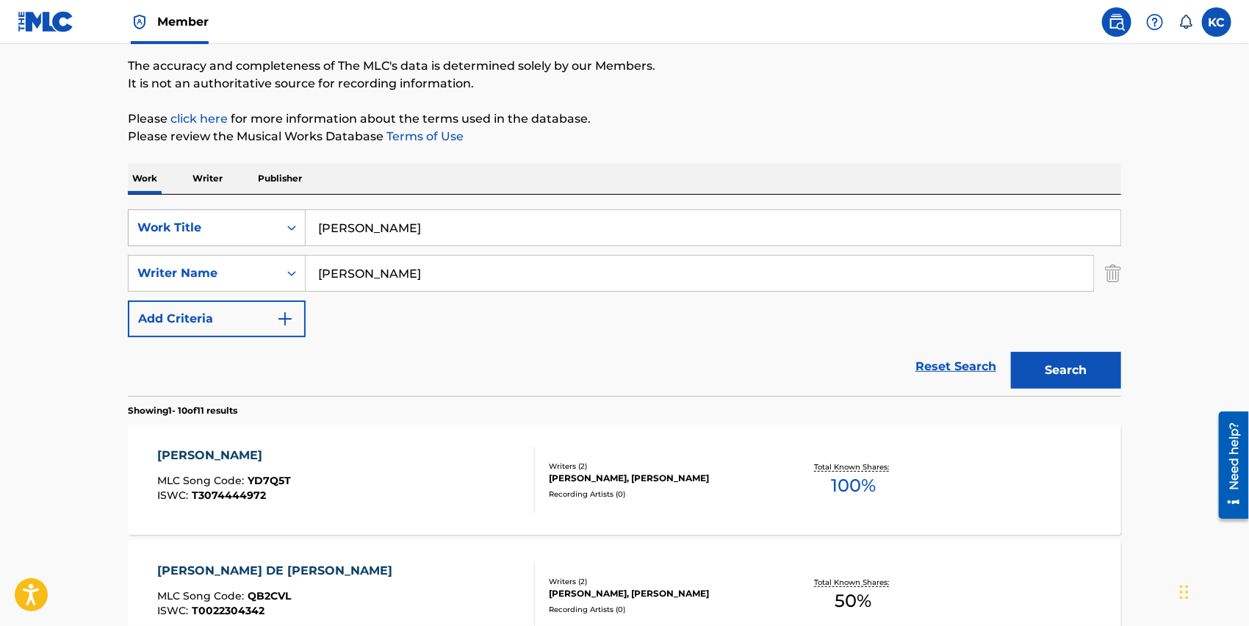
drag, startPoint x: 410, startPoint y: 233, endPoint x: 206, endPoint y: 228, distance: 204.3
click at [206, 228] on div "SearchWithCriteria3dcfaf0c-dfc1-43a8-8ad2-dac84981900a Work Title tian hou" at bounding box center [624, 227] width 993 height 37
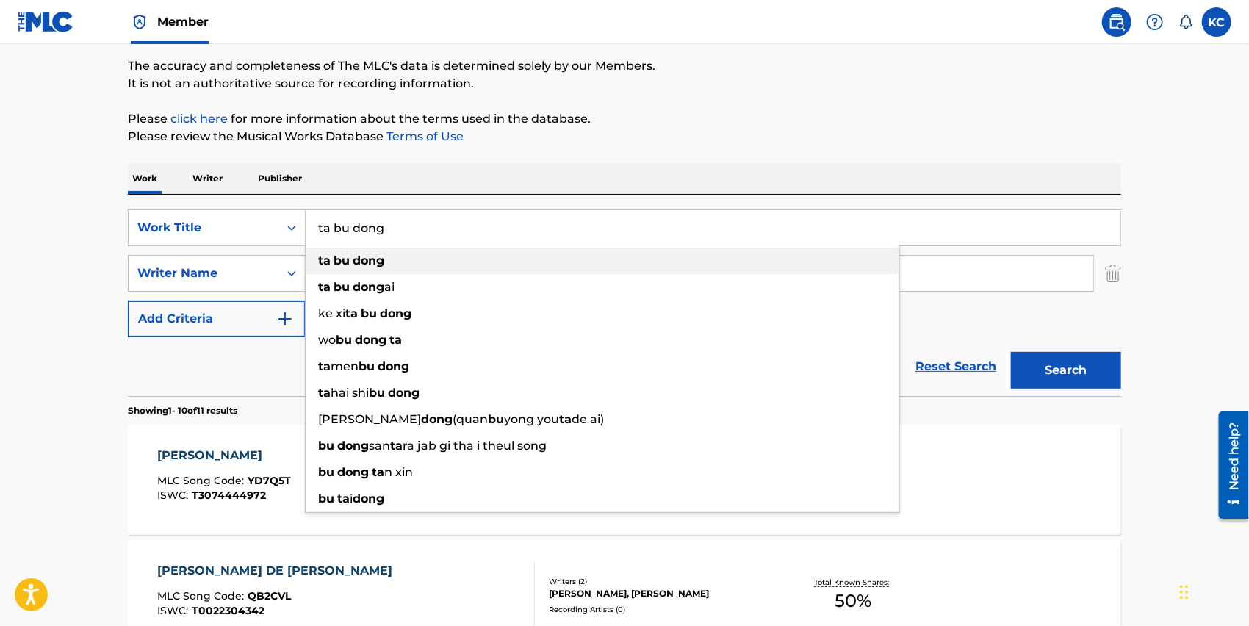
type input "ta bu dong"
click at [497, 265] on div "ta bu dong" at bounding box center [603, 261] width 594 height 26
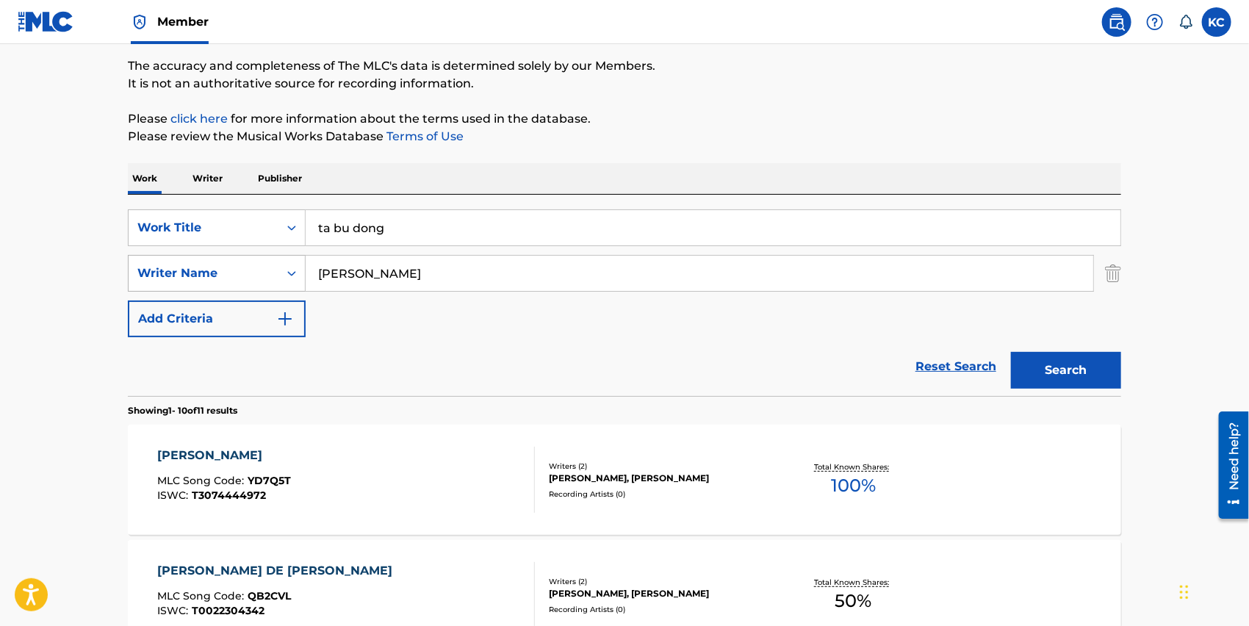
drag, startPoint x: 411, startPoint y: 277, endPoint x: 153, endPoint y: 274, distance: 258.7
click at [153, 274] on div "SearchWithCriteriad3a250c8-b68d-4128-b656-00d832a1212b Writer Name xue bin" at bounding box center [624, 273] width 993 height 37
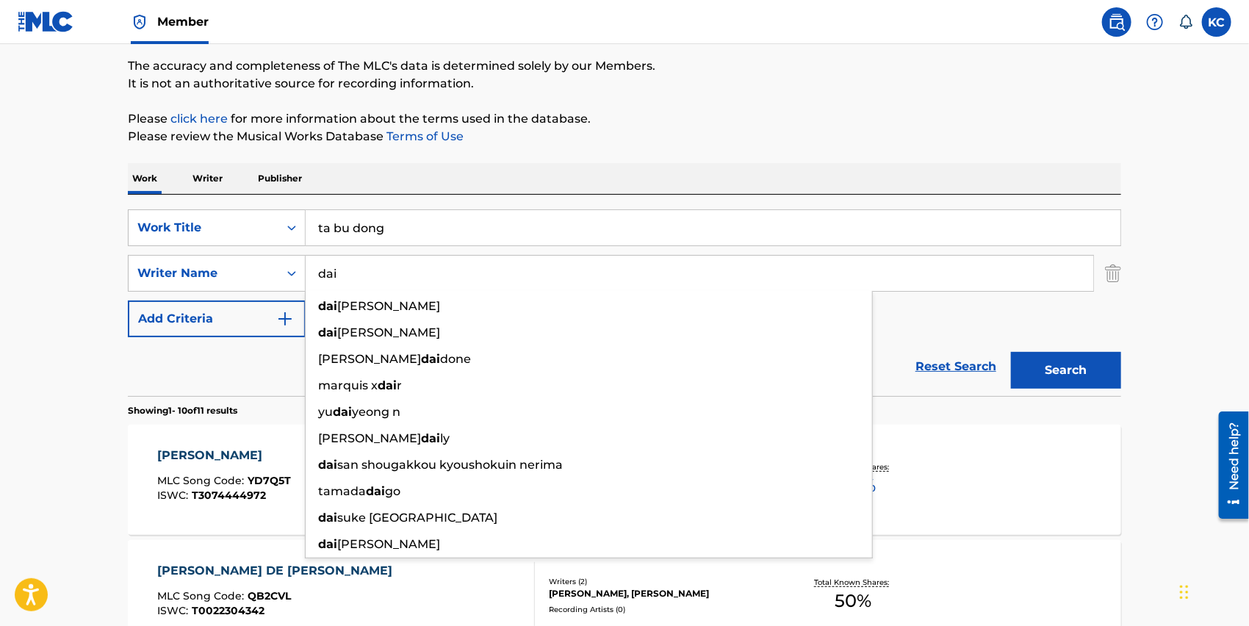
type input "dai"
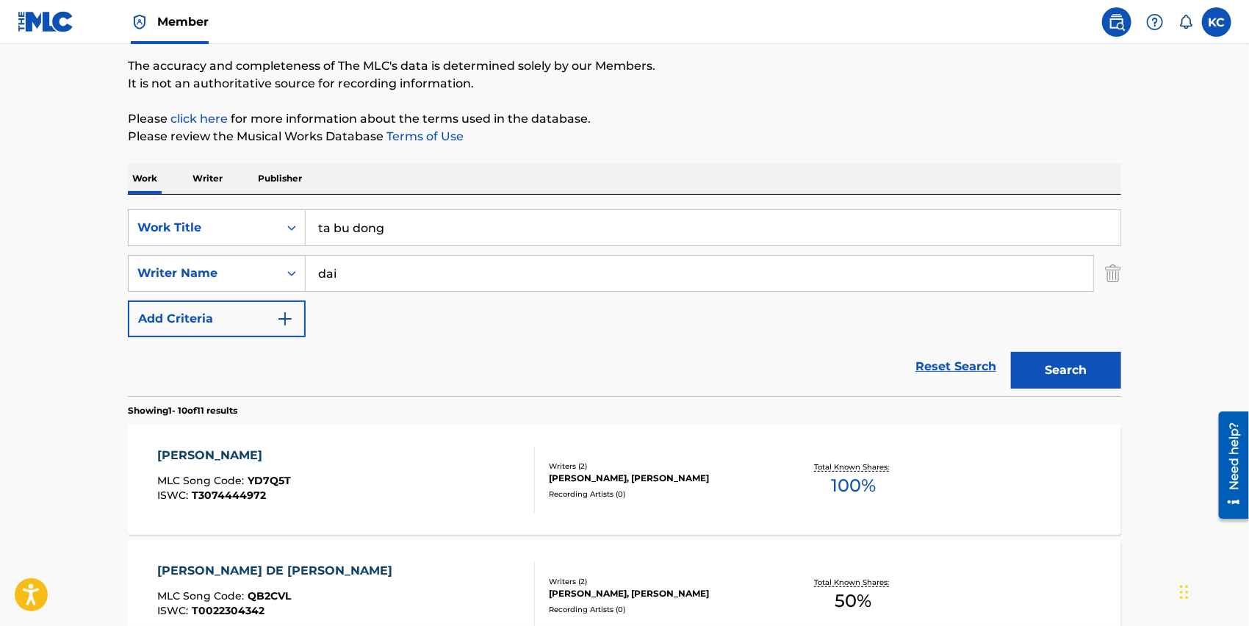
click at [1043, 367] on button "Search" at bounding box center [1066, 370] width 110 height 37
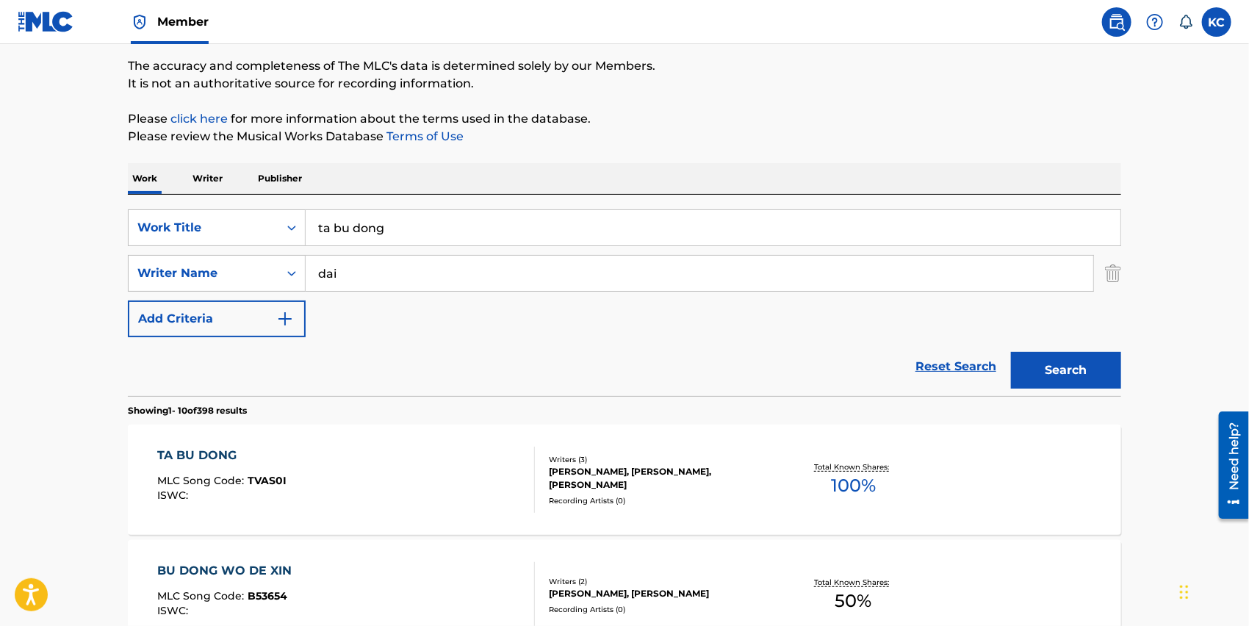
click at [637, 478] on div "YUE DONG DAI, XIANG ZHI TANG, ZHEN TING ZHOU" at bounding box center [660, 478] width 222 height 26
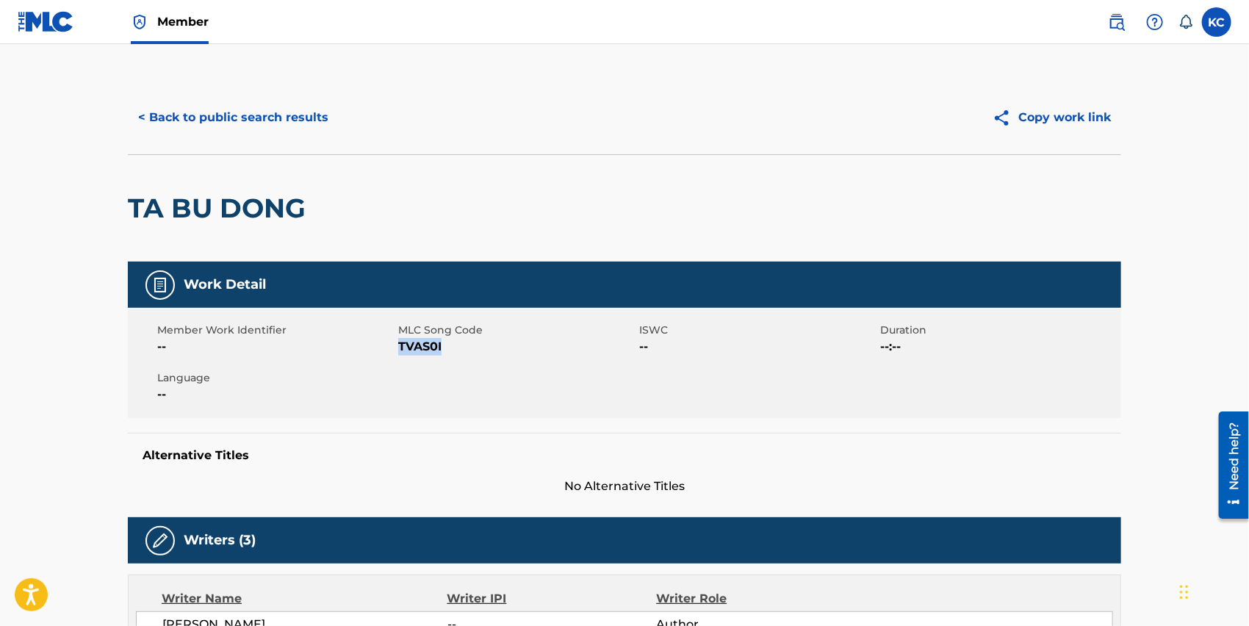
drag, startPoint x: 462, startPoint y: 344, endPoint x: 399, endPoint y: 356, distance: 64.3
click at [399, 356] on div "Member Work Identifier -- MLC Song Code TVAS0I ISWC -- Duration --:-- Language …" at bounding box center [624, 363] width 993 height 110
copy span "TVAS0I"
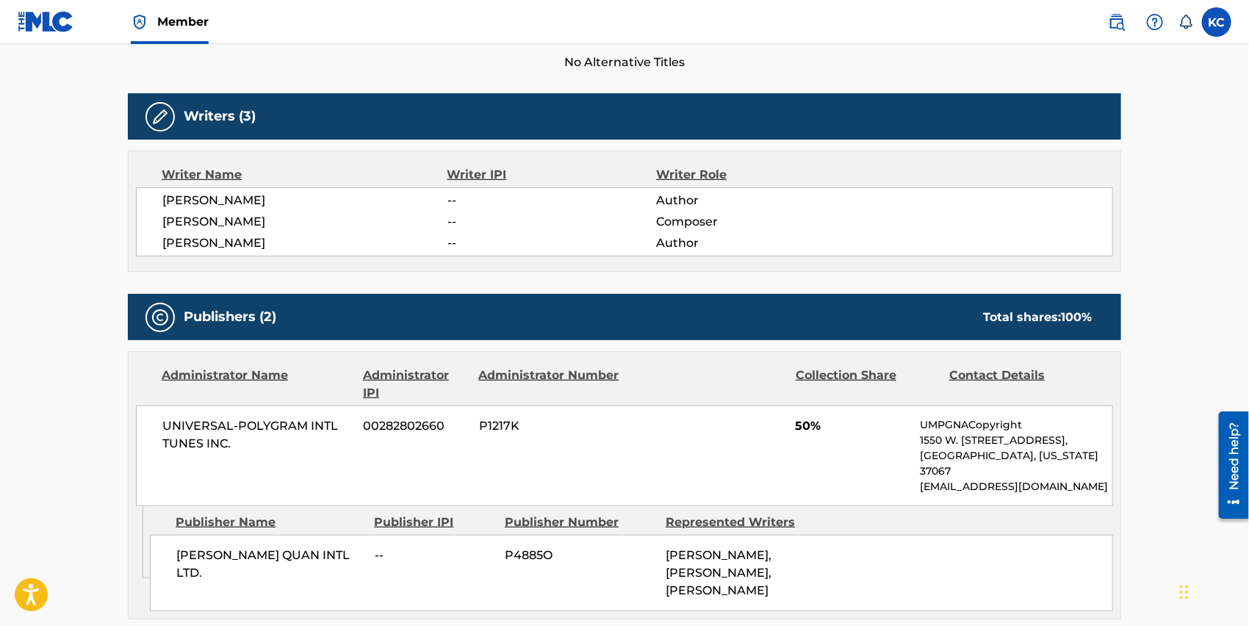
scroll to position [849, 0]
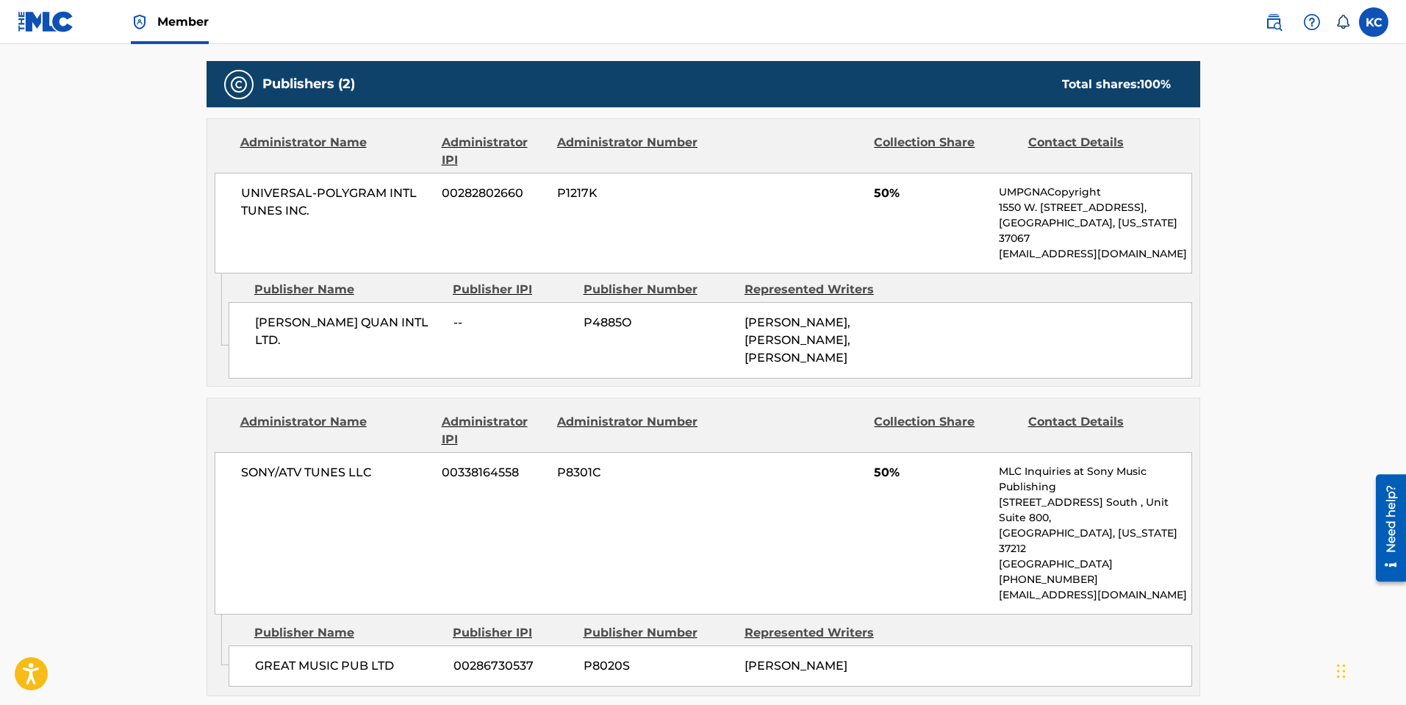
scroll to position [658, 0]
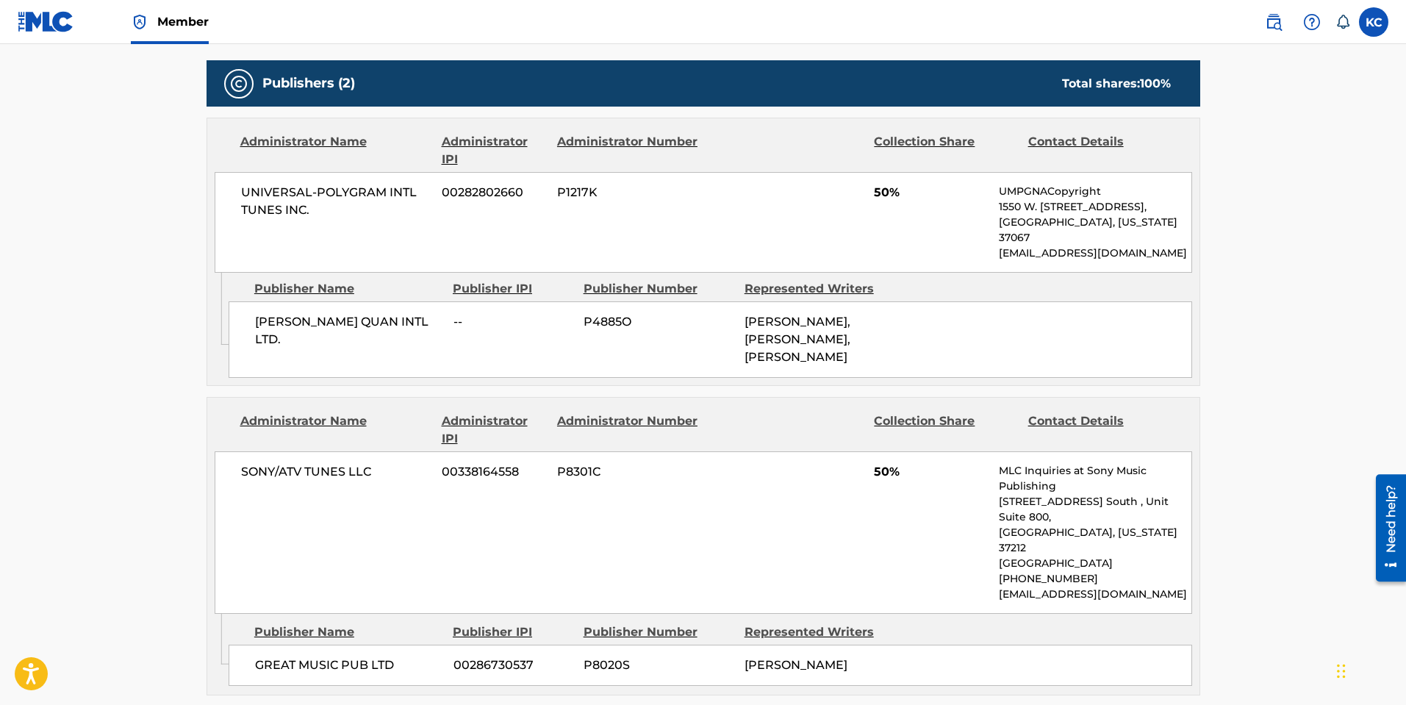
drag, startPoint x: 1409, startPoint y: 212, endPoint x: 1, endPoint y: 39, distance: 1418.4
